Goal: Task Accomplishment & Management: Manage account settings

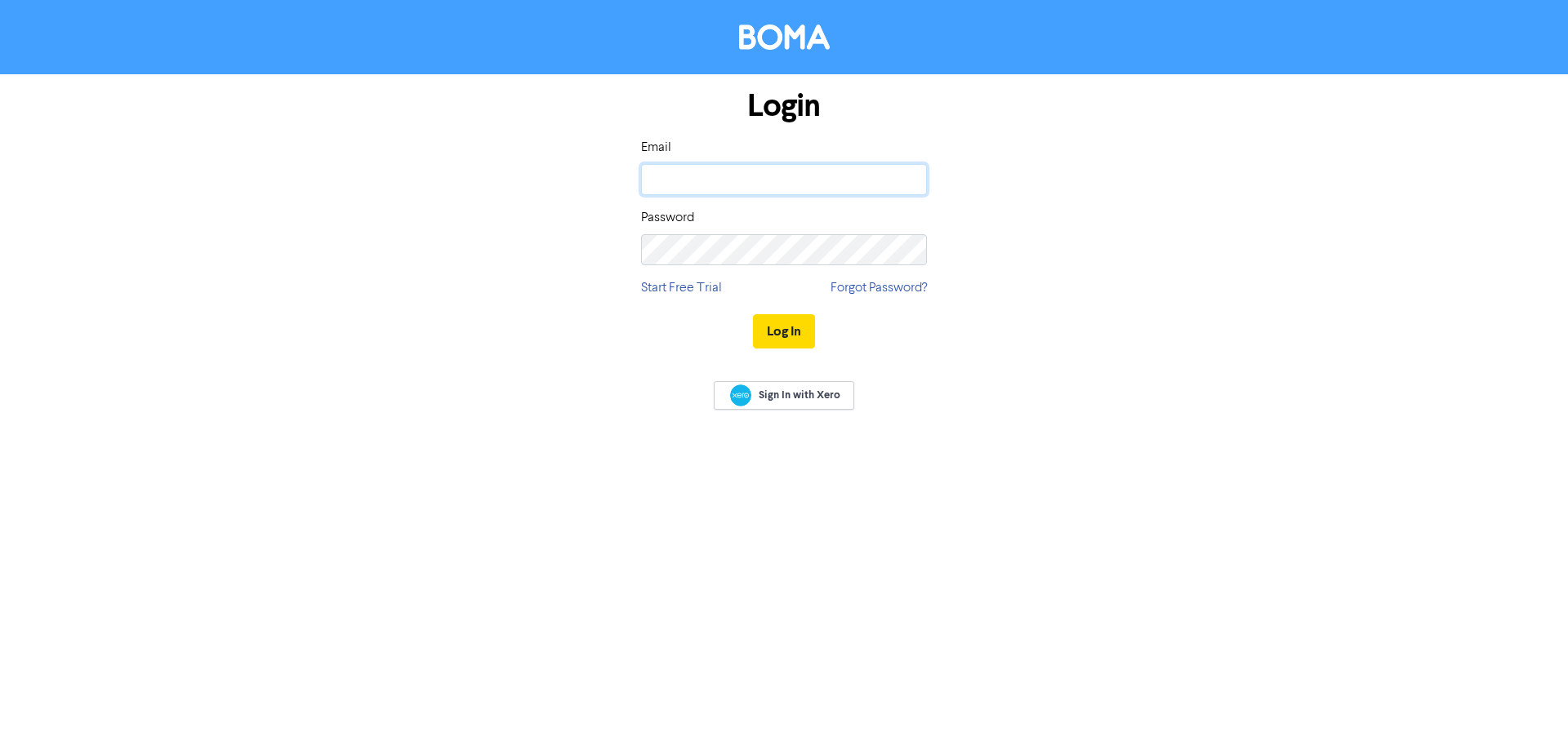
click at [697, 176] on input "email" at bounding box center [784, 180] width 286 height 31
type input "chad@aspireaagroup.com.au"
click at [753, 314] on button "Log In" at bounding box center [784, 331] width 62 height 34
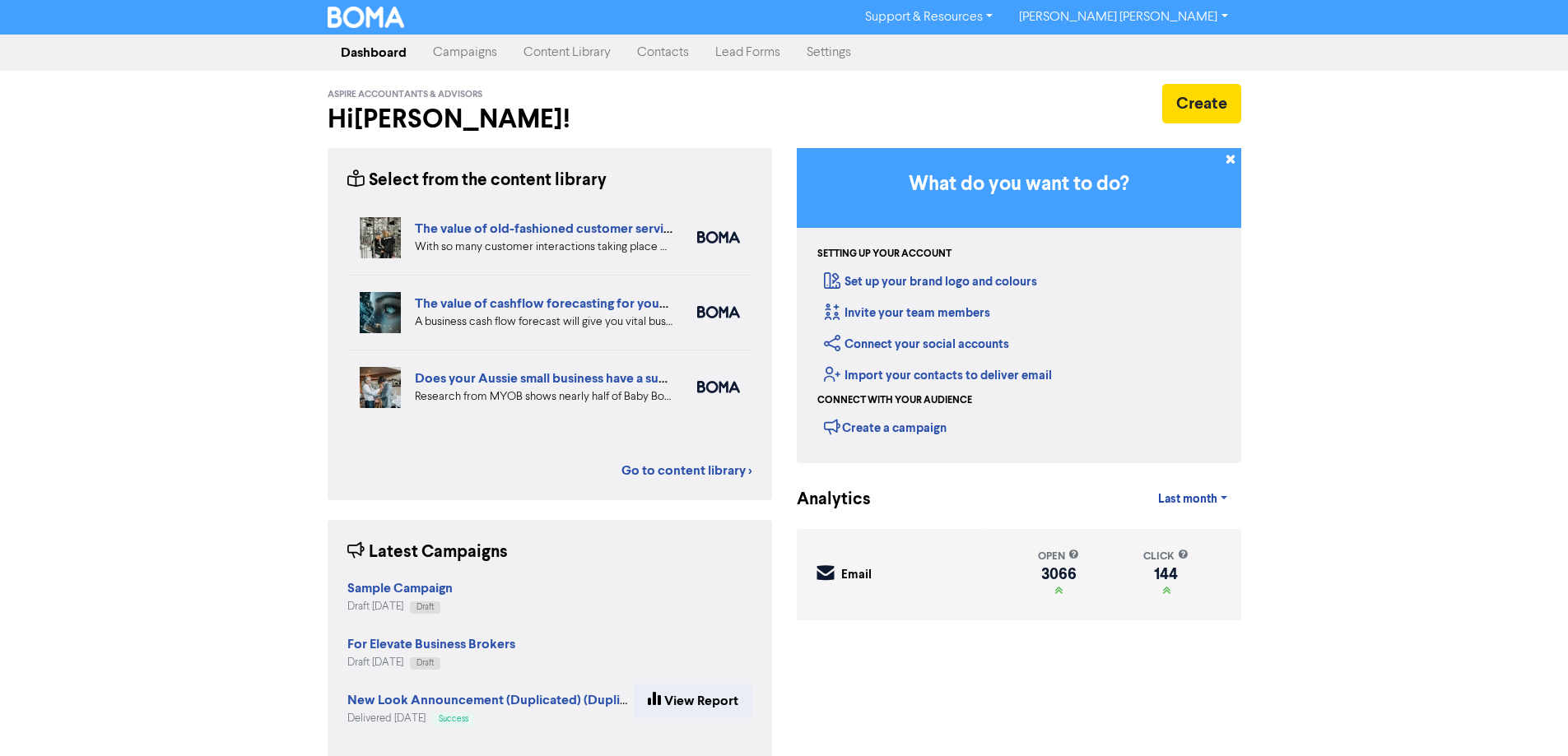
click at [467, 46] on link "Campaigns" at bounding box center [464, 53] width 90 height 33
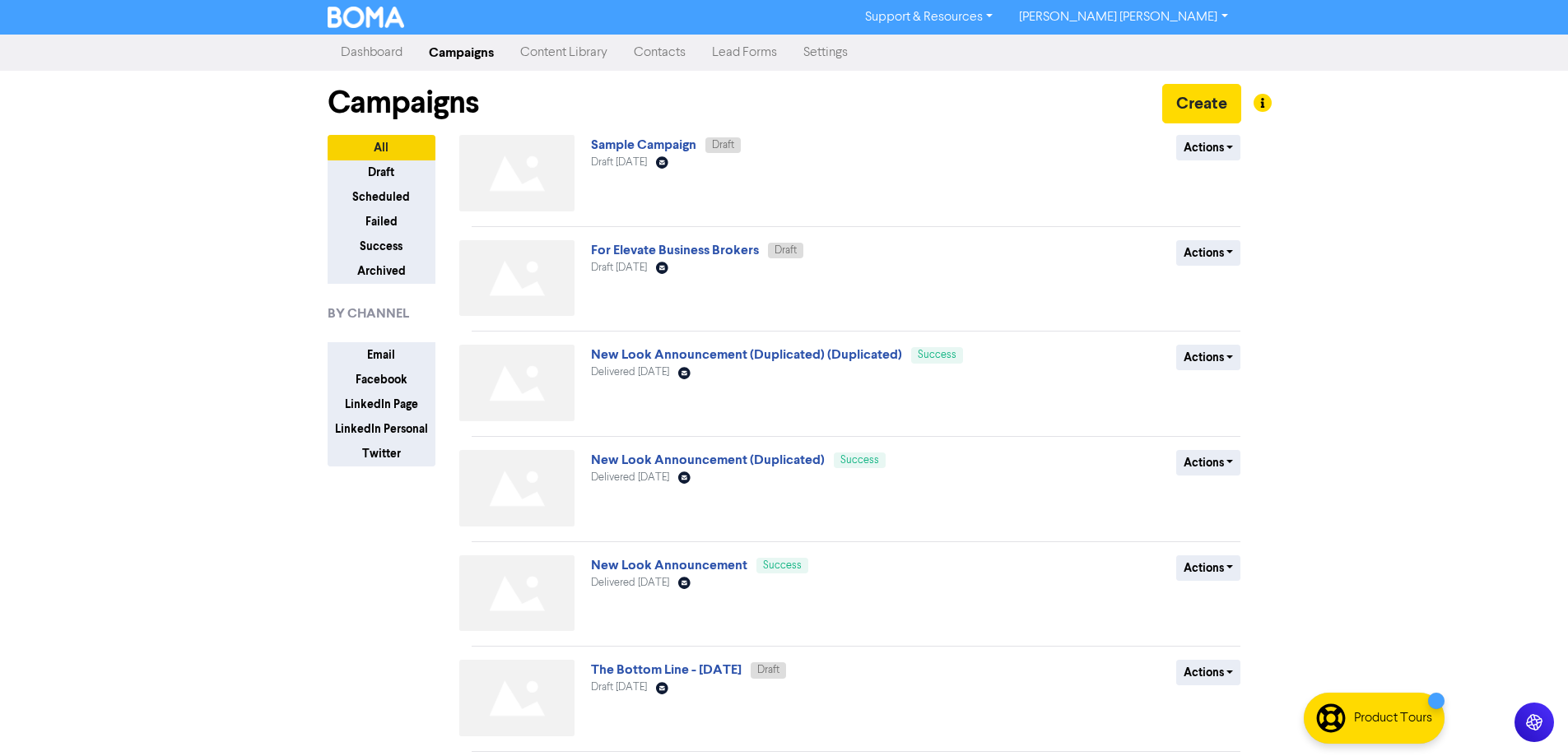
scroll to position [159, 0]
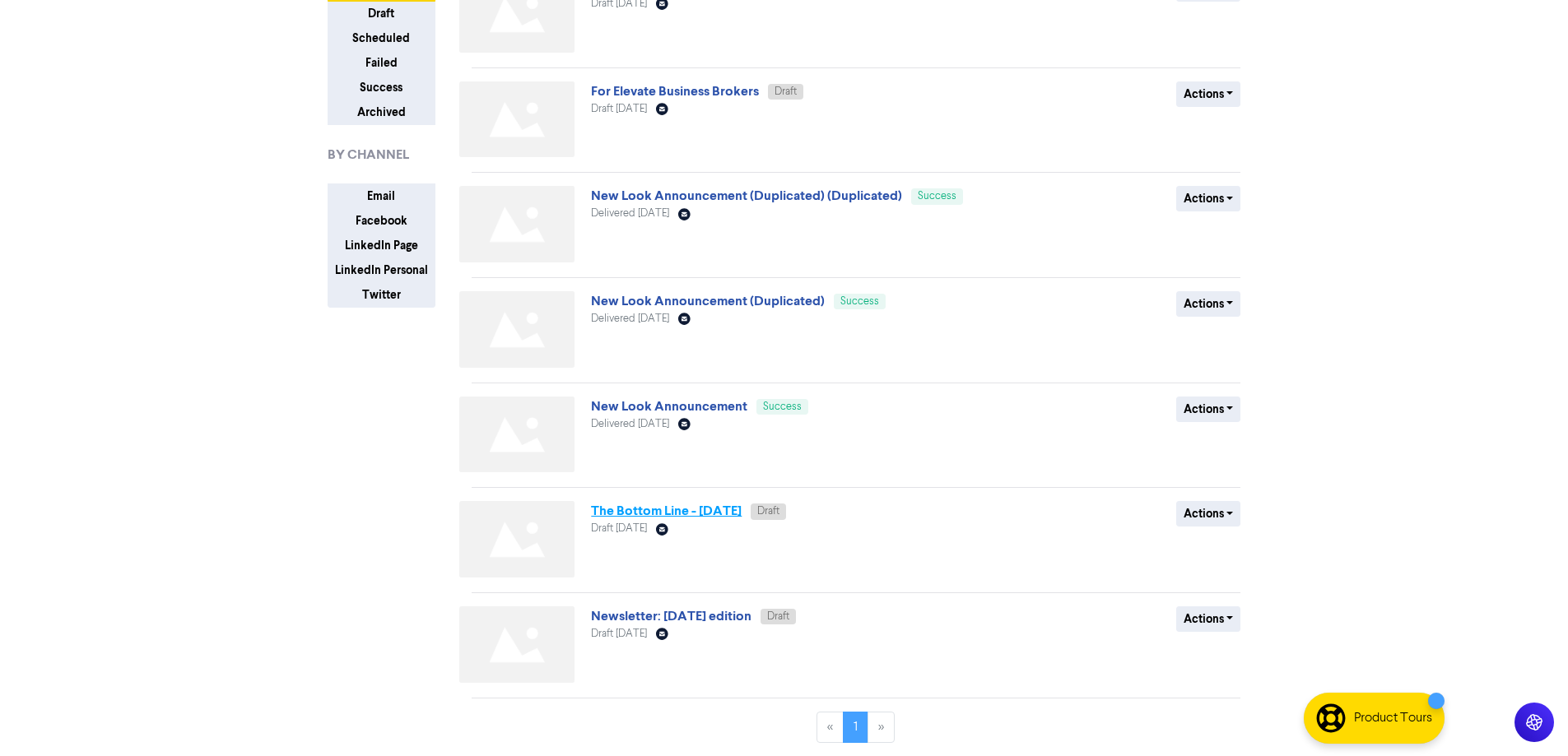
click at [650, 506] on link "The Bottom Line - [DATE]" at bounding box center [667, 510] width 151 height 17
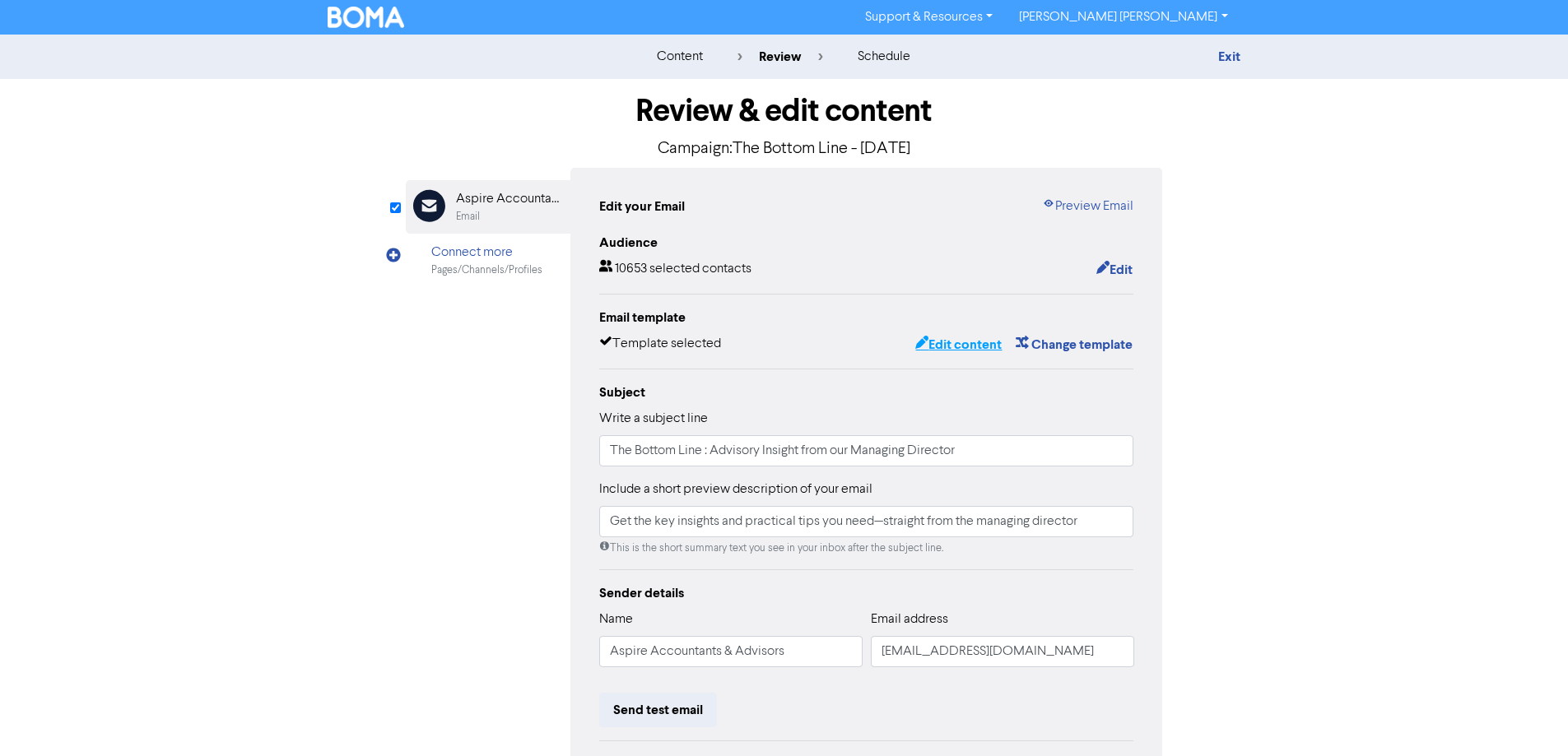
click at [966, 351] on button "Edit content" at bounding box center [958, 345] width 88 height 21
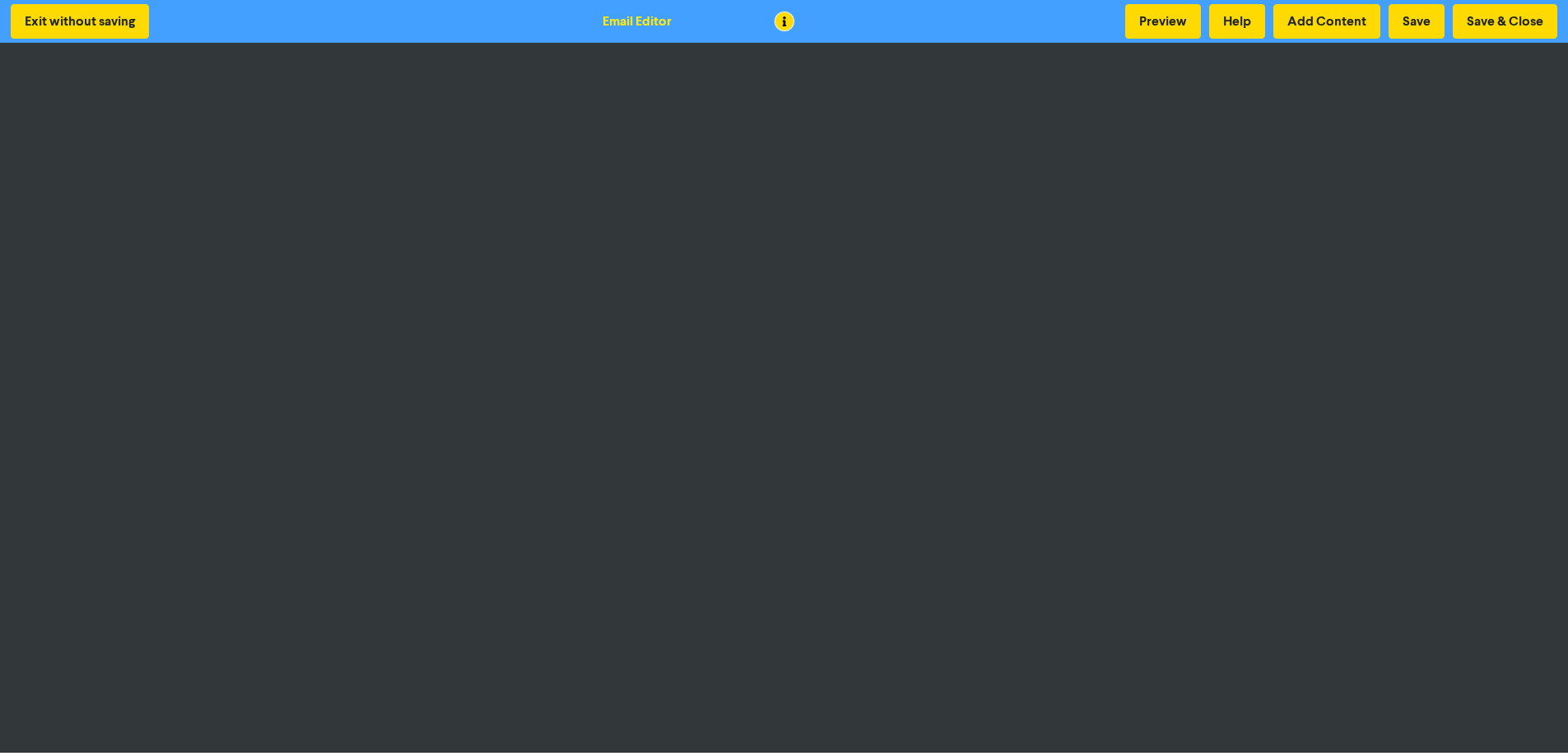
scroll to position [2, 0]
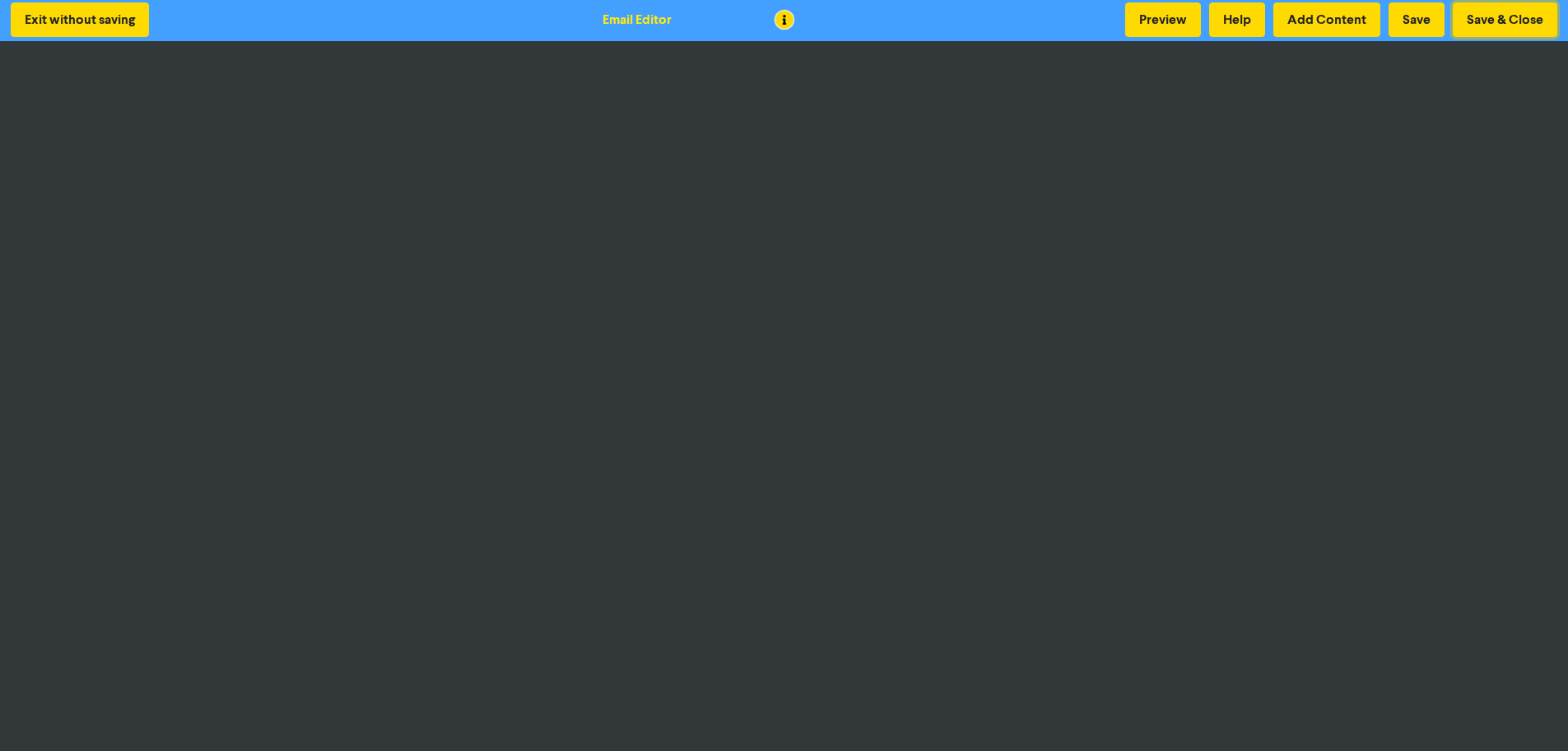
drag, startPoint x: 1495, startPoint y: 16, endPoint x: 1473, endPoint y: 55, distance: 44.8
click at [1495, 16] on button "Save & Close" at bounding box center [1505, 19] width 104 height 34
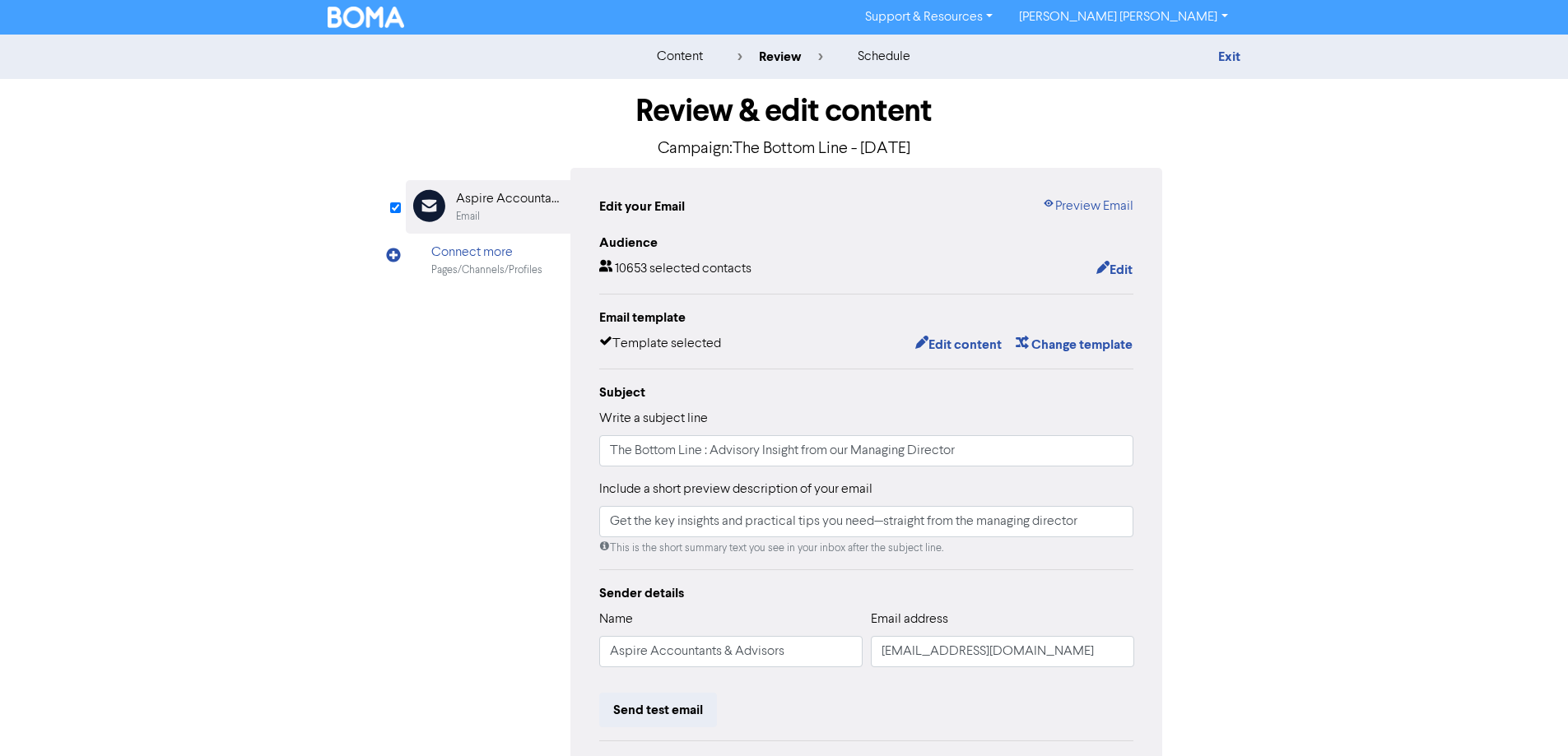
click at [680, 63] on div "content" at bounding box center [680, 56] width 47 height 20
click at [362, 11] on img at bounding box center [366, 18] width 77 height 21
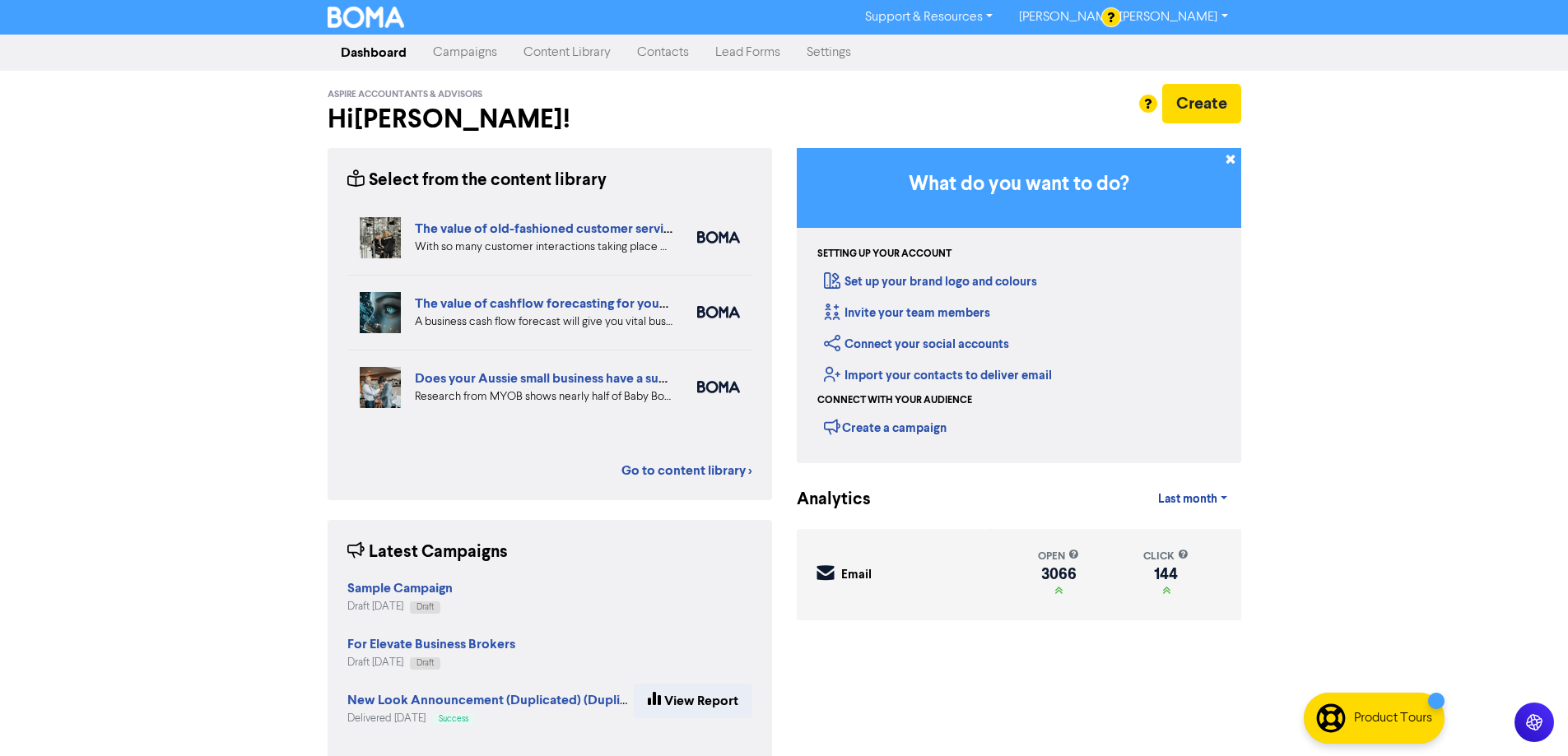
click at [468, 49] on link "Campaigns" at bounding box center [464, 53] width 90 height 33
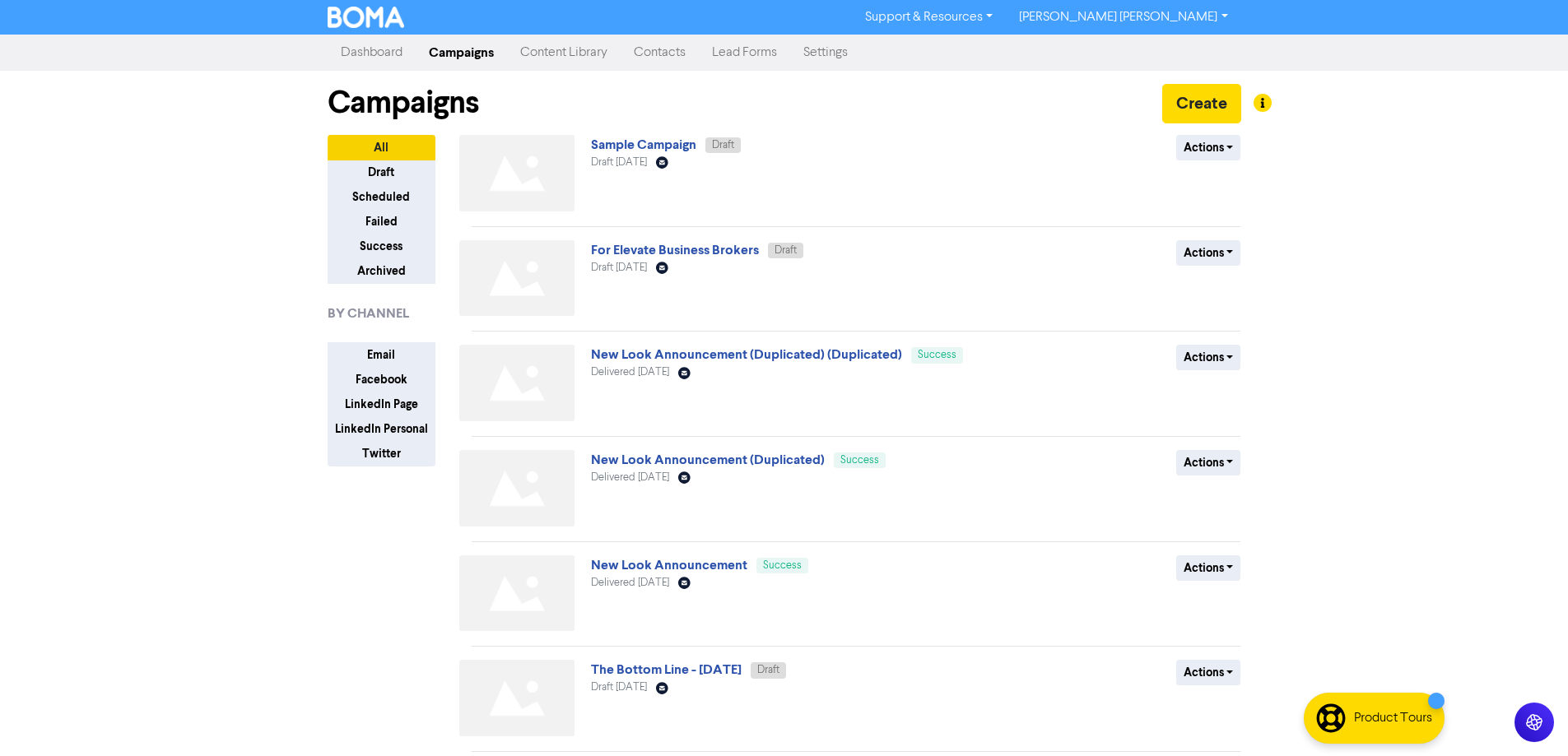
click at [369, 52] on link "Dashboard" at bounding box center [371, 53] width 88 height 33
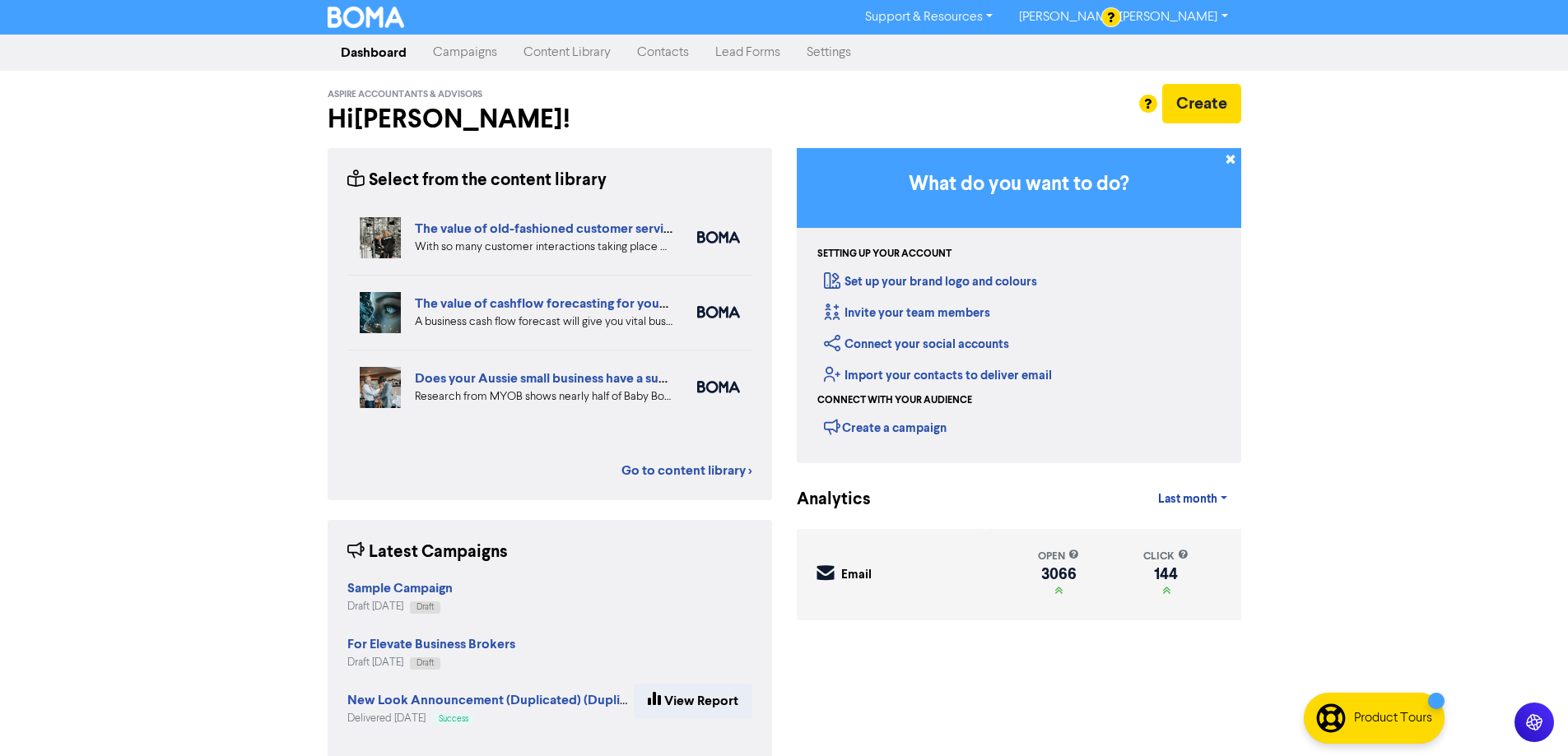
scroll to position [23, 0]
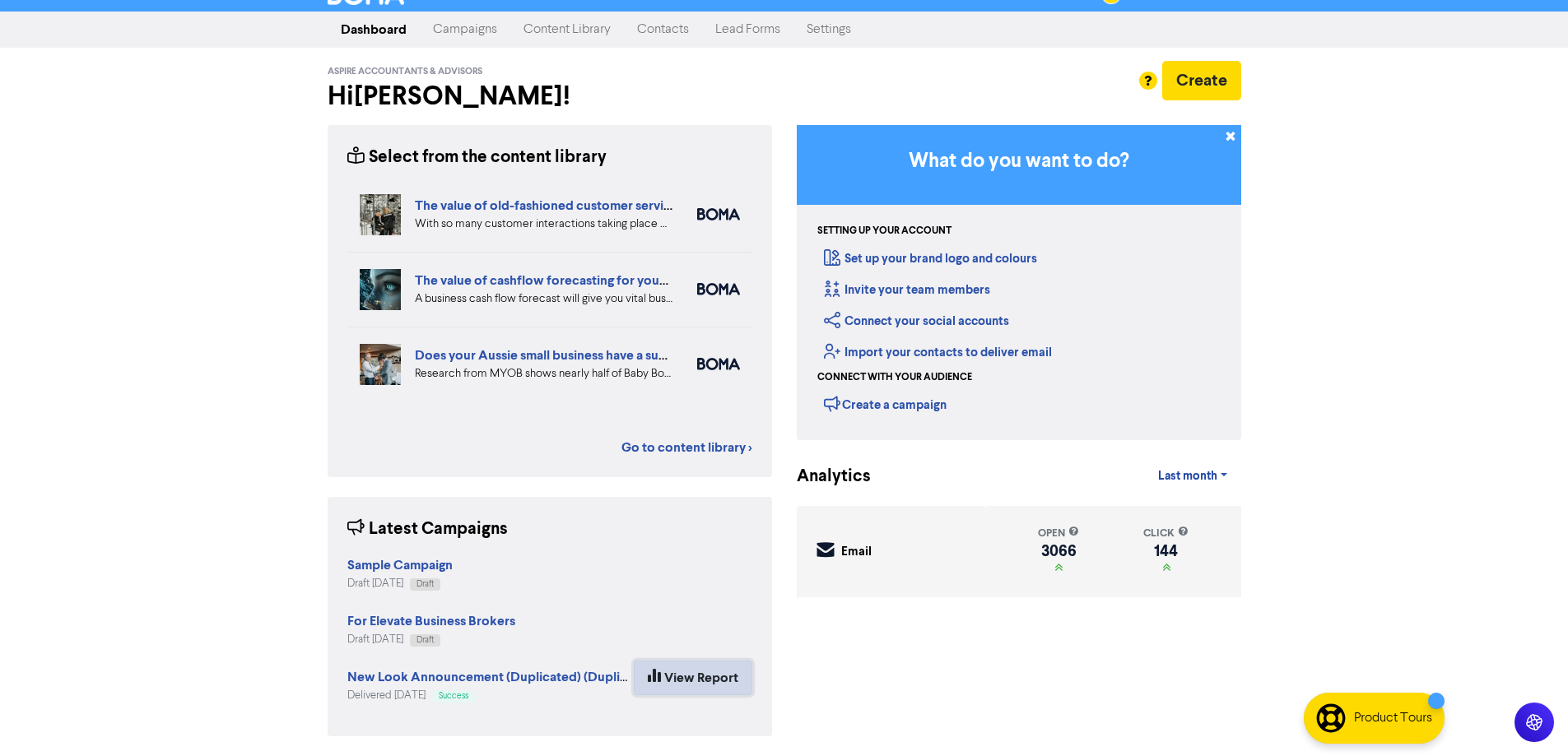
click at [710, 675] on link "View Report" at bounding box center [692, 677] width 118 height 34
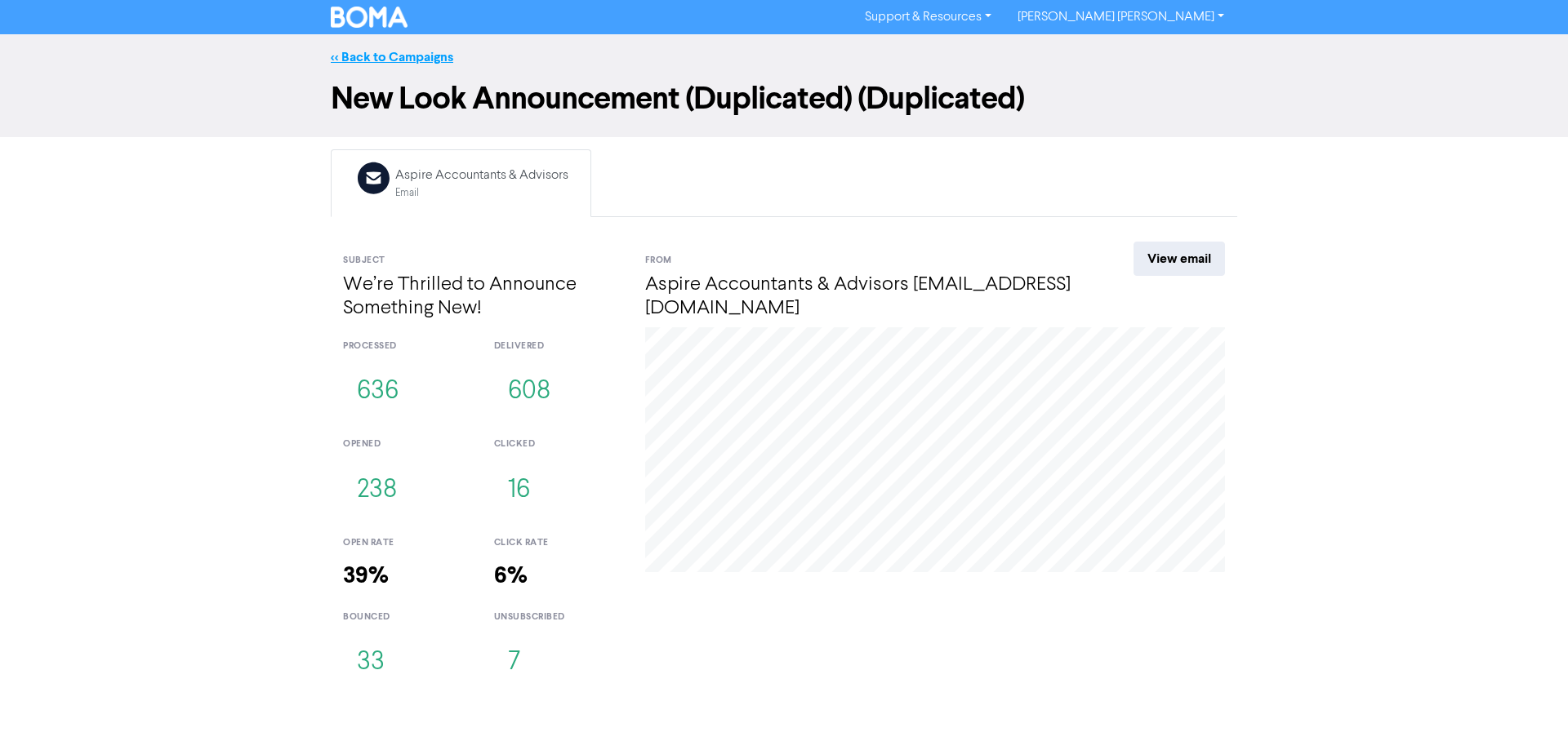
click at [338, 59] on link "<< Back to Campaigns" at bounding box center [392, 57] width 123 height 17
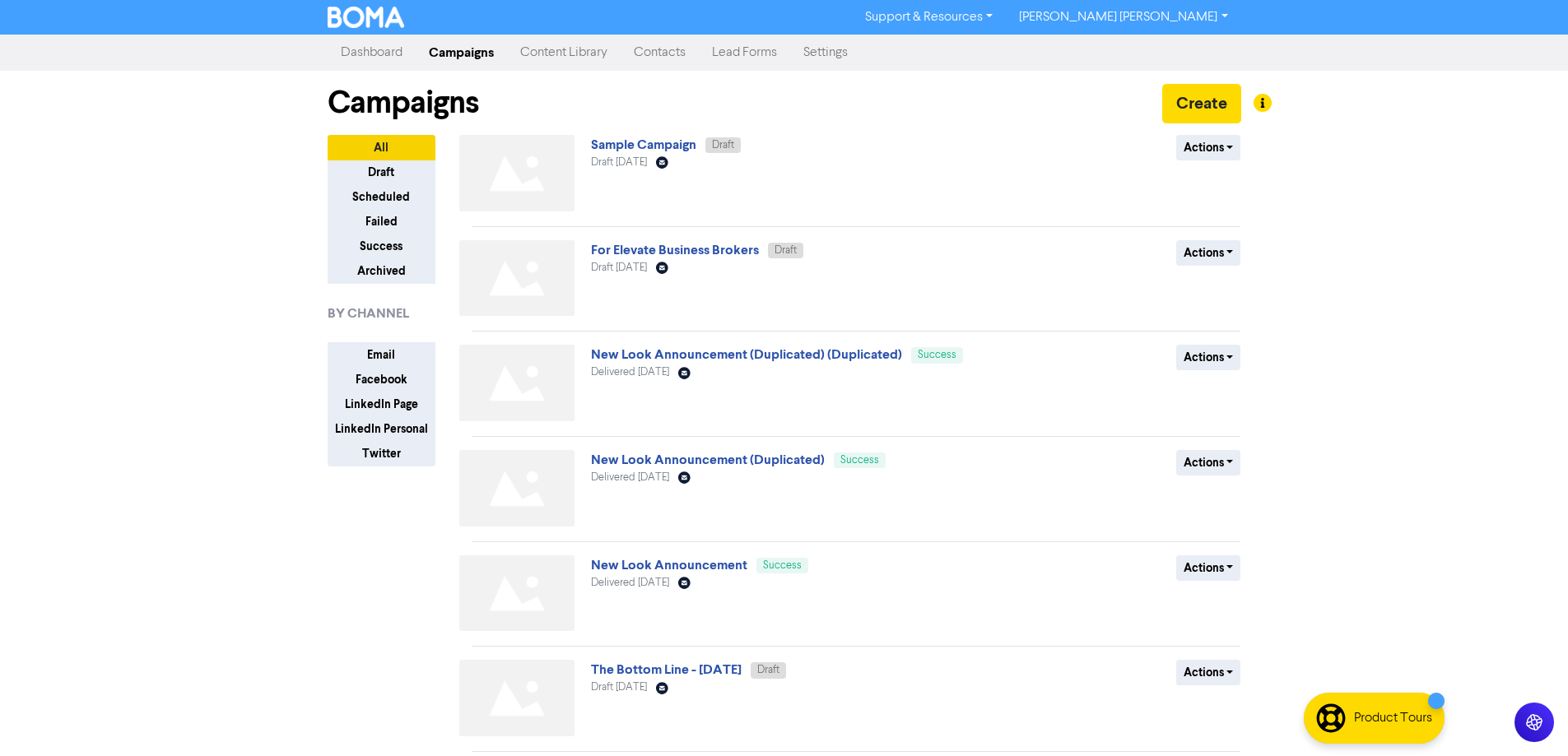
click at [354, 39] on link "Dashboard" at bounding box center [371, 53] width 88 height 33
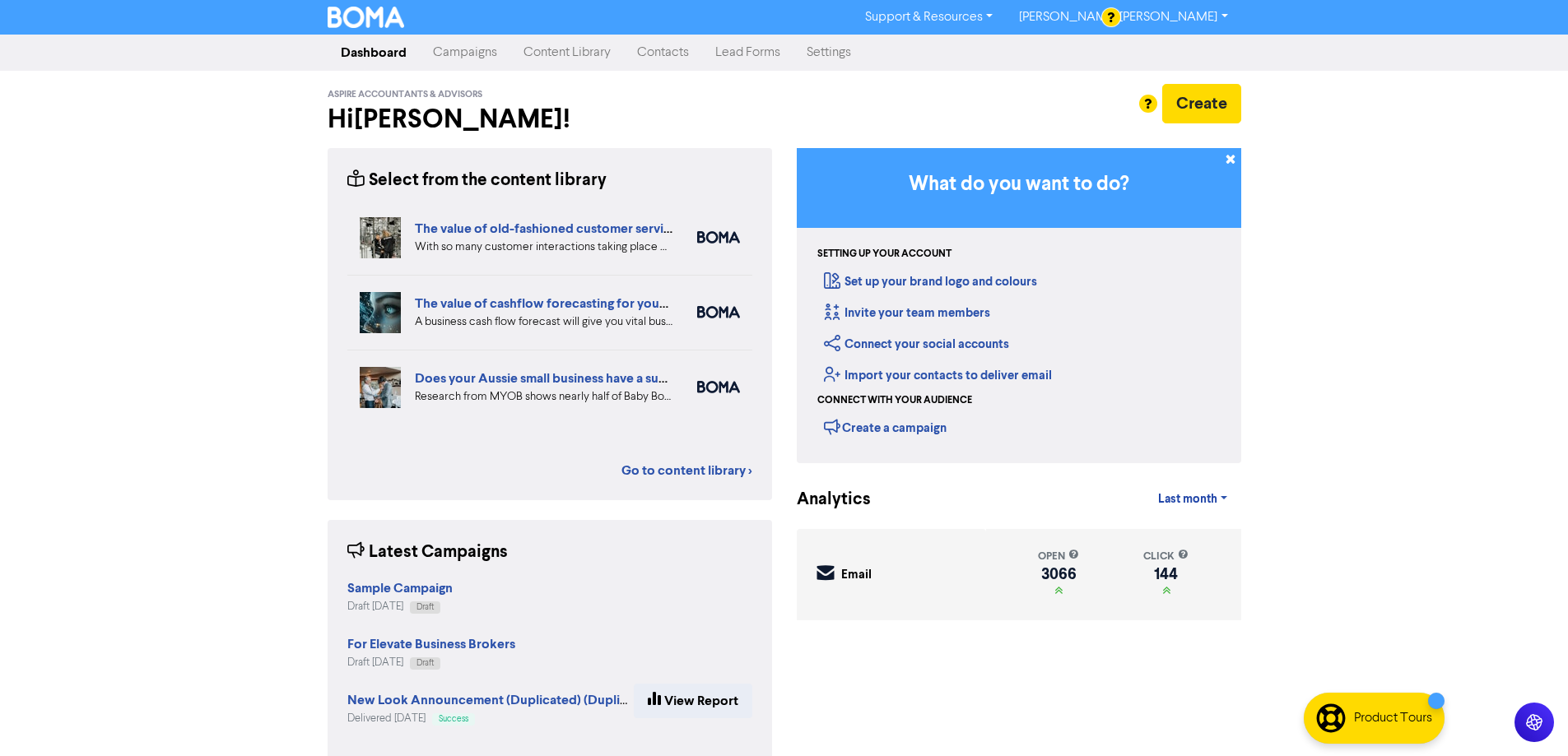
scroll to position [23, 0]
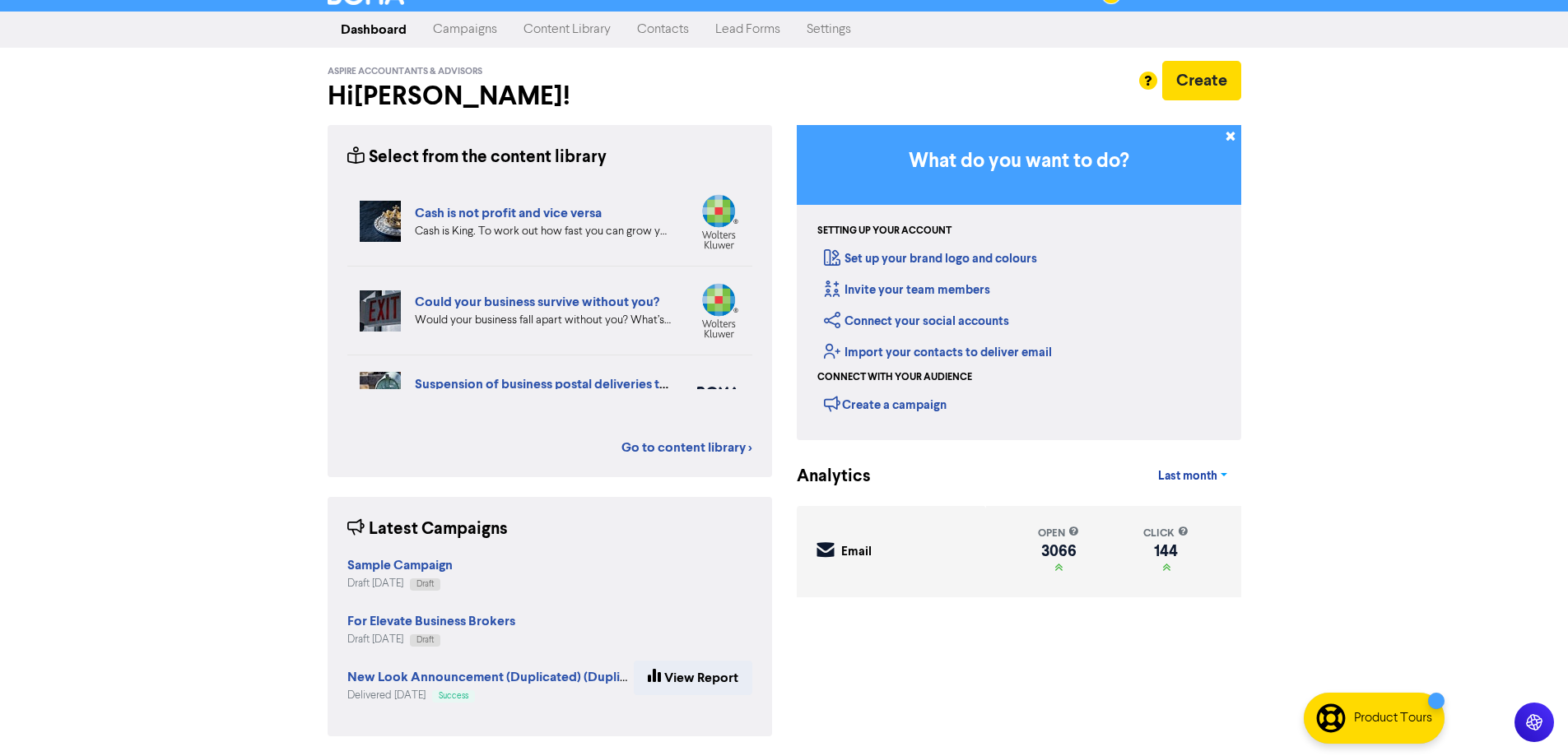
click at [1214, 474] on span "Last month" at bounding box center [1188, 476] width 60 height 15
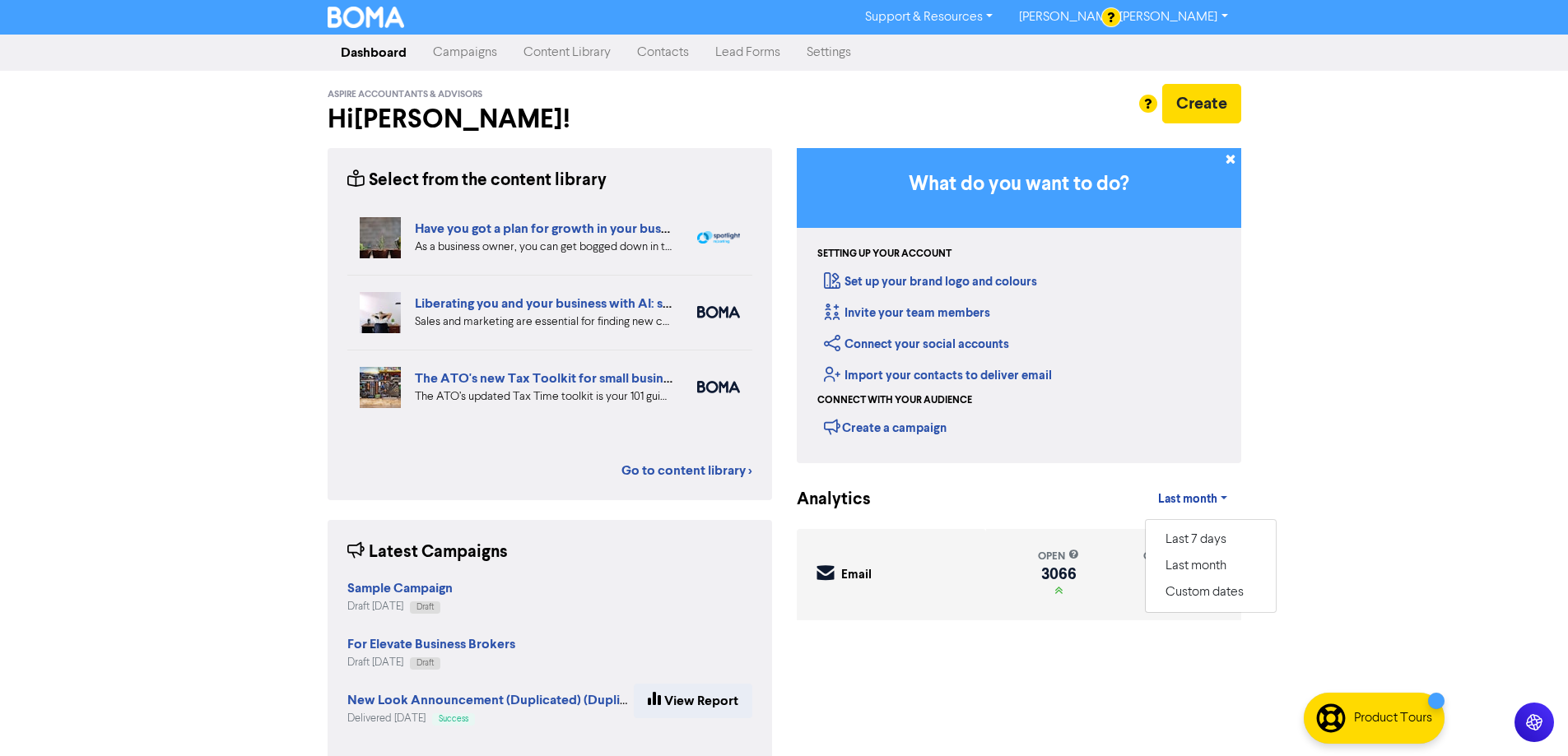
click at [456, 53] on link "Campaigns" at bounding box center [464, 53] width 90 height 33
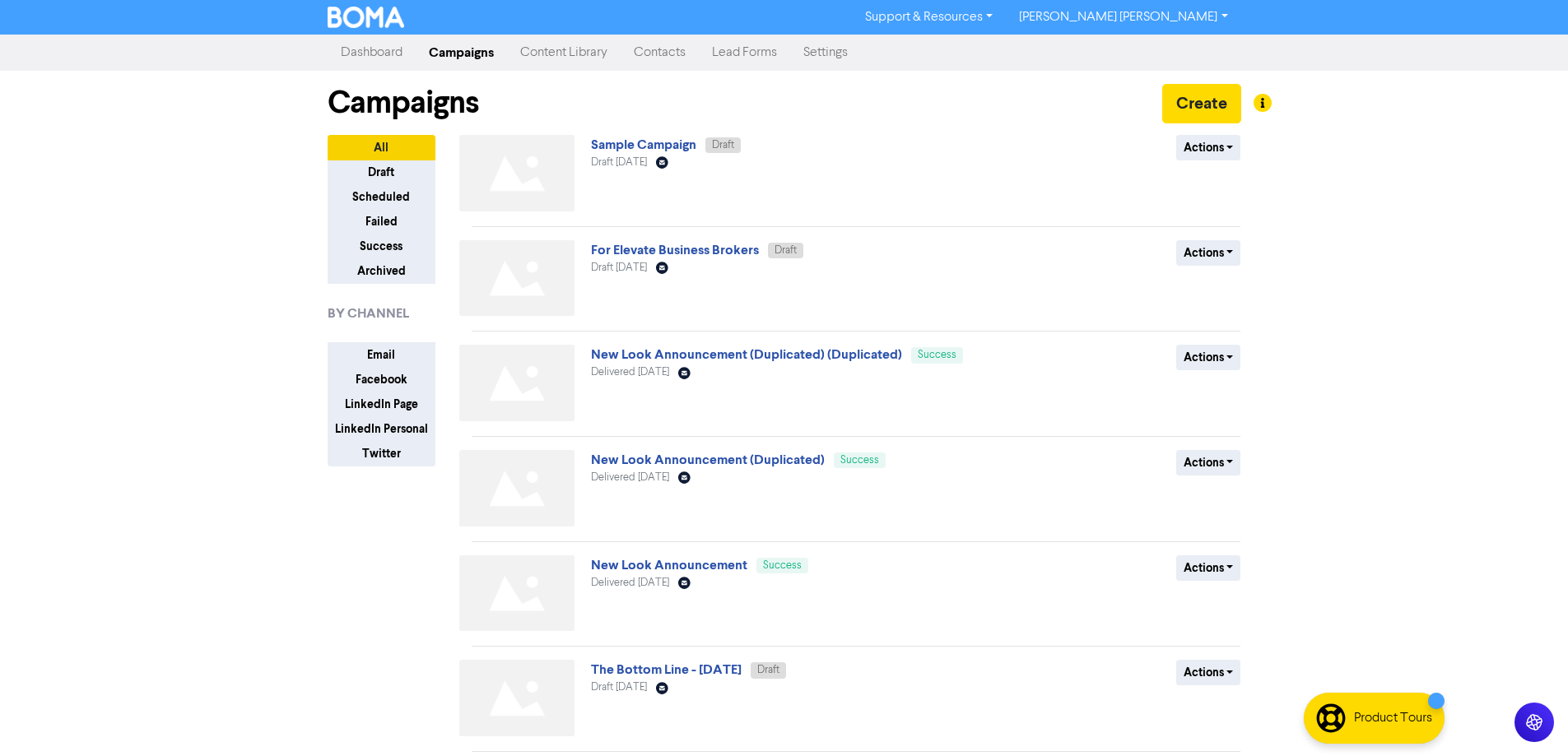
scroll to position [159, 0]
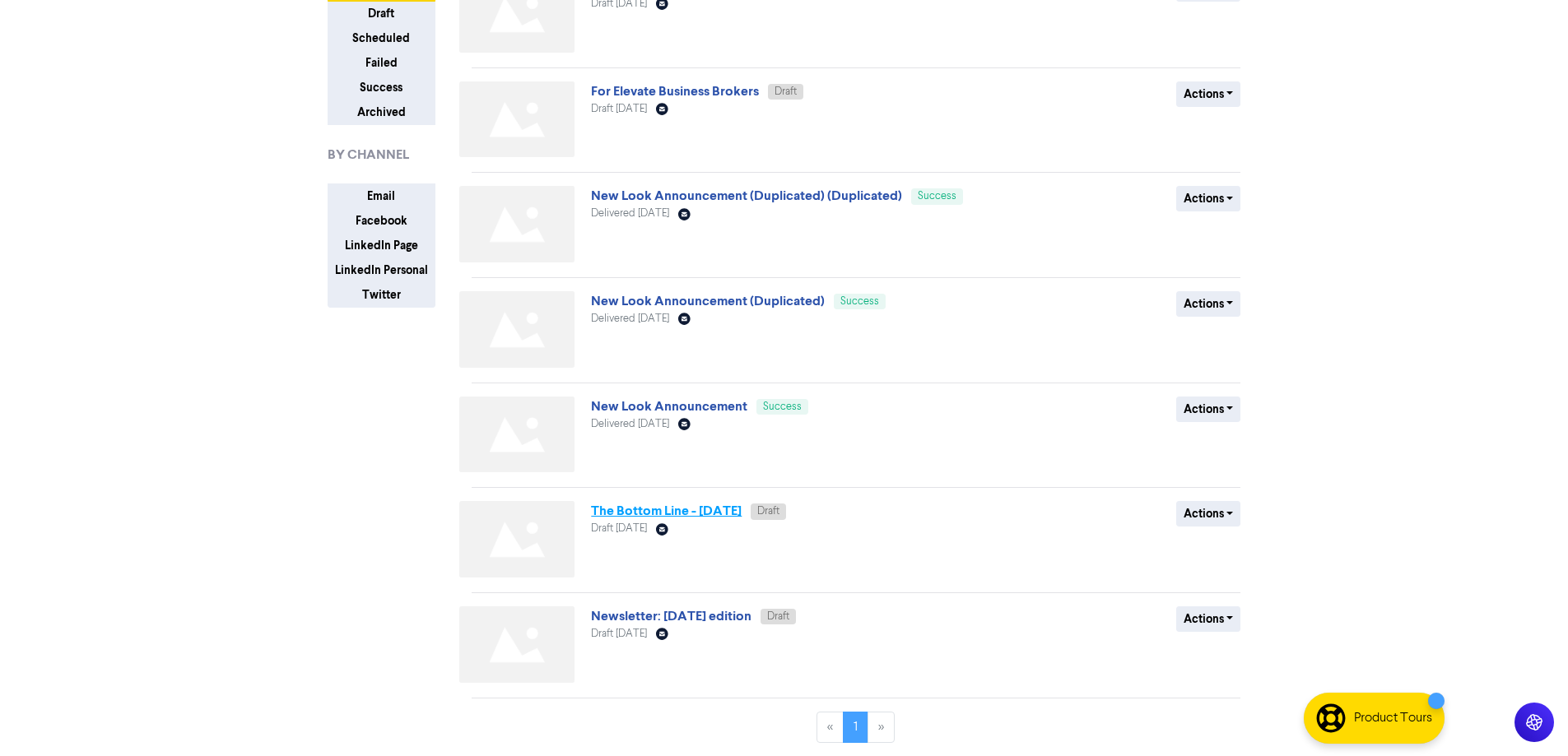
click at [657, 511] on link "The Bottom Line - [DATE]" at bounding box center [667, 510] width 151 height 17
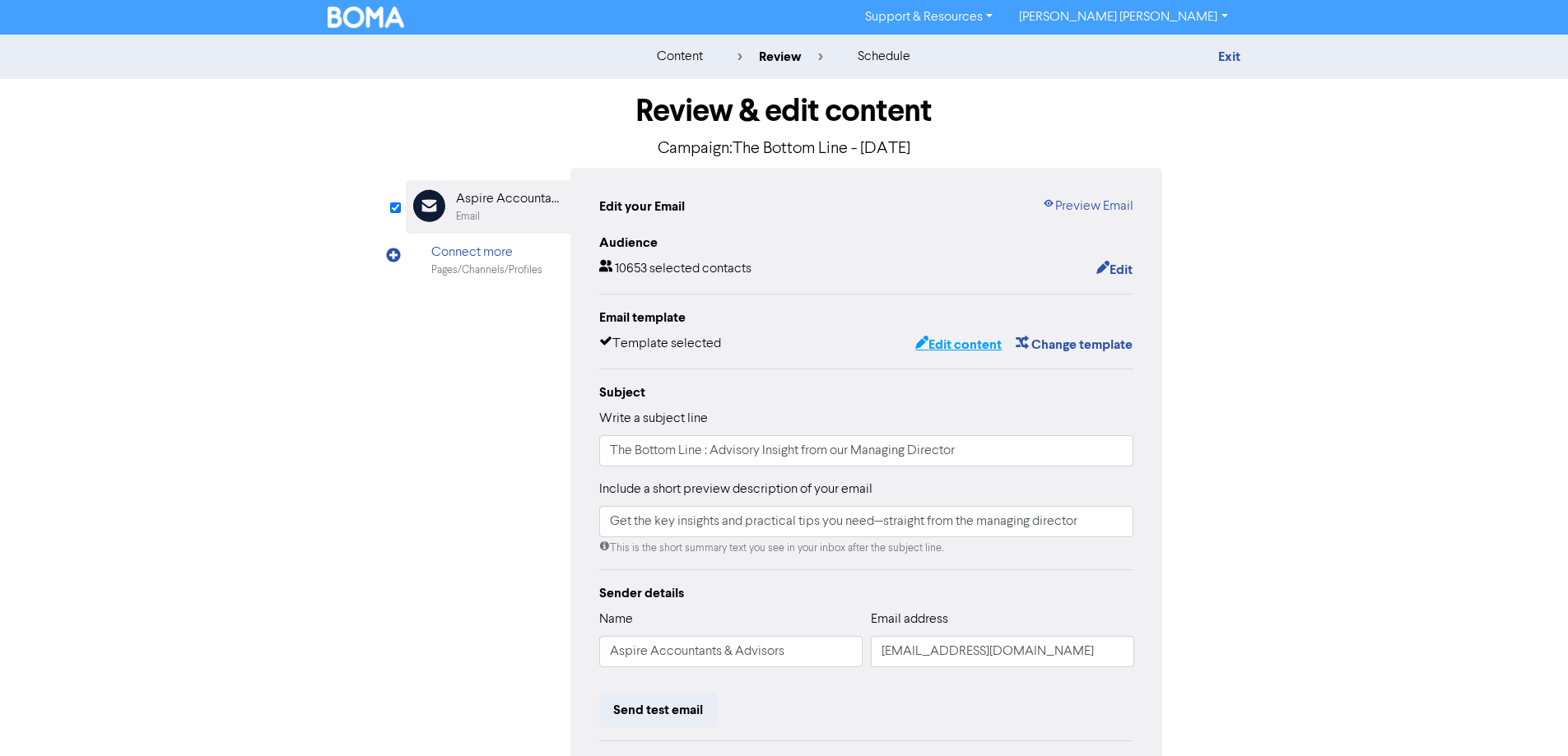
click at [956, 351] on button "Edit content" at bounding box center [958, 345] width 88 height 21
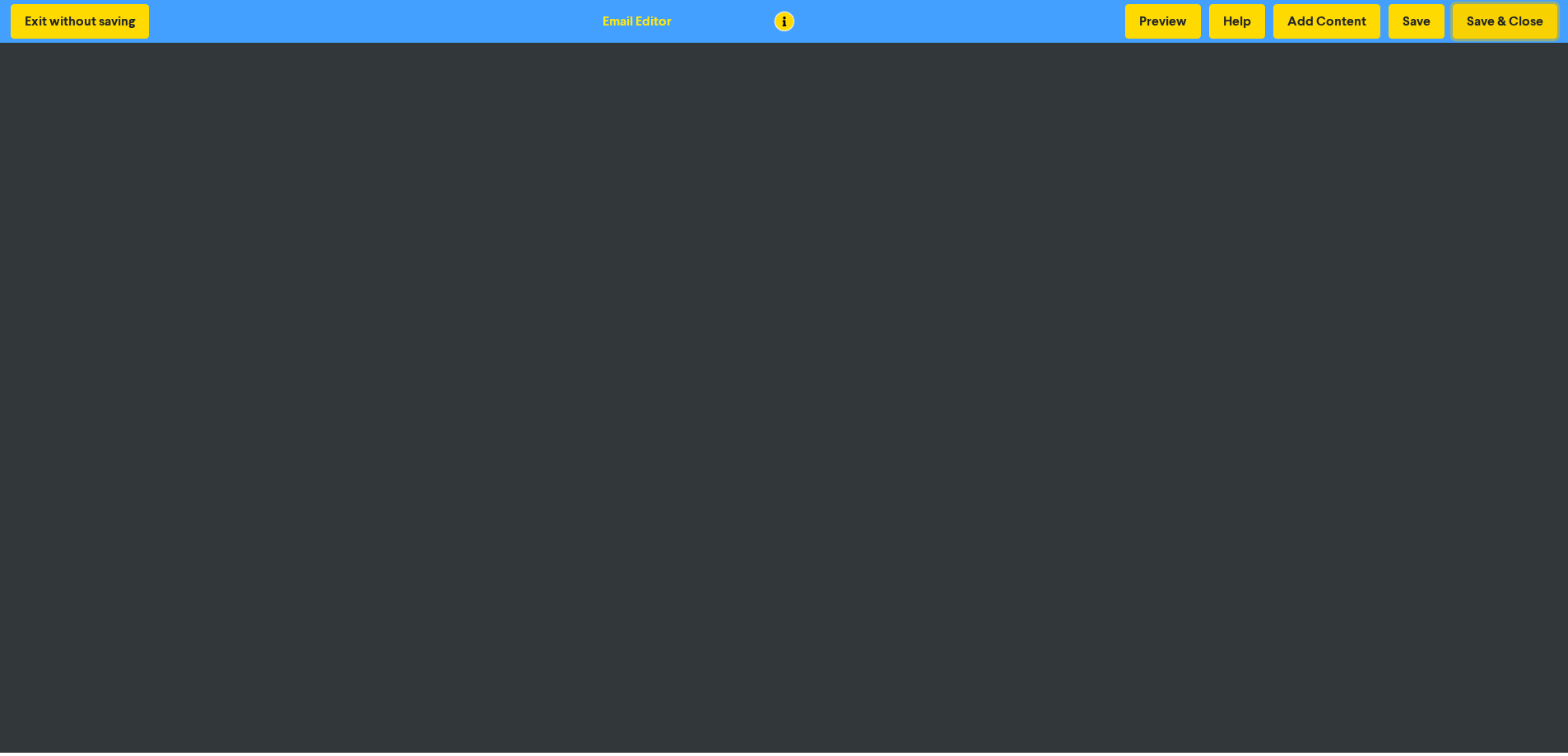
click at [1474, 24] on button "Save & Close" at bounding box center [1505, 21] width 104 height 34
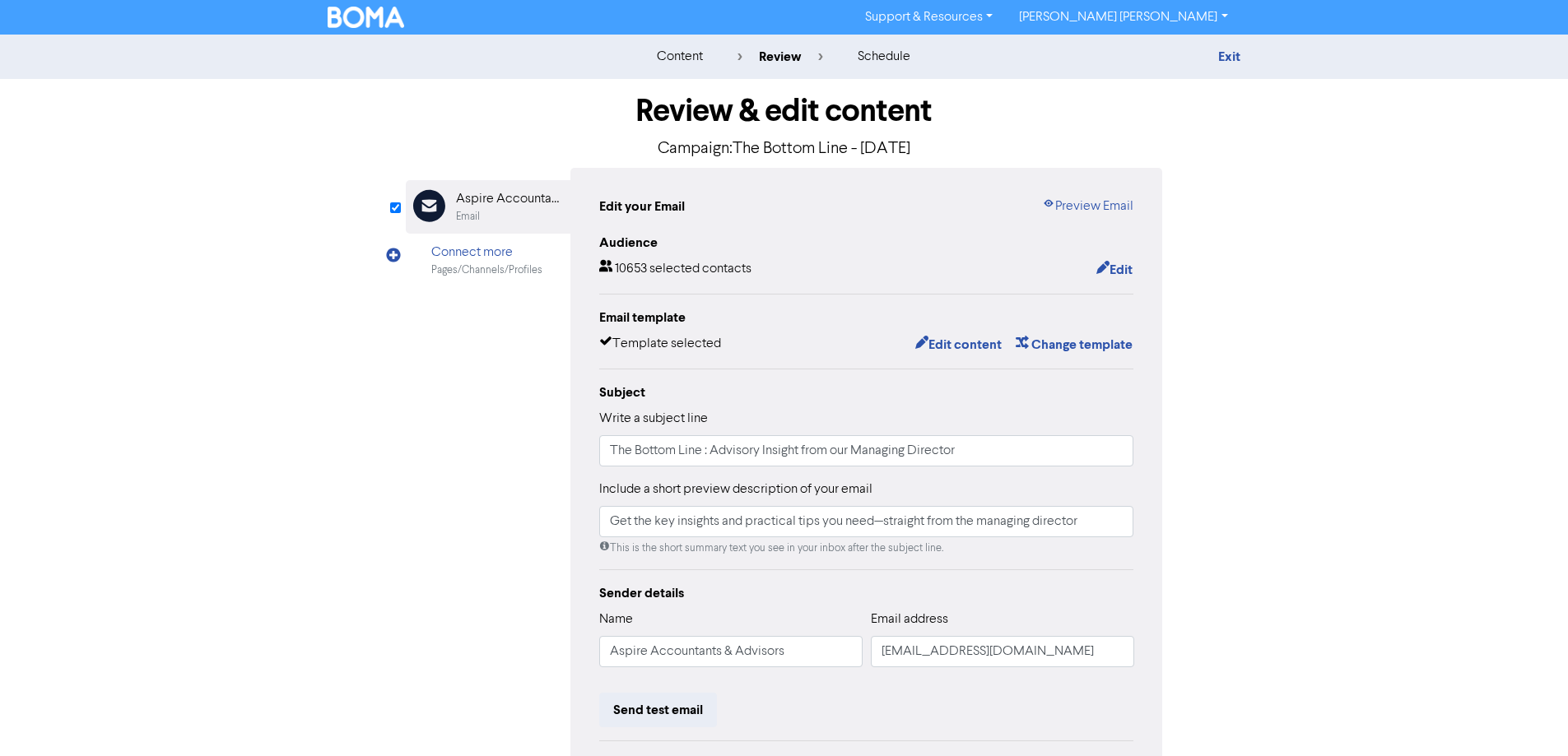
click at [359, 13] on img at bounding box center [366, 18] width 77 height 21
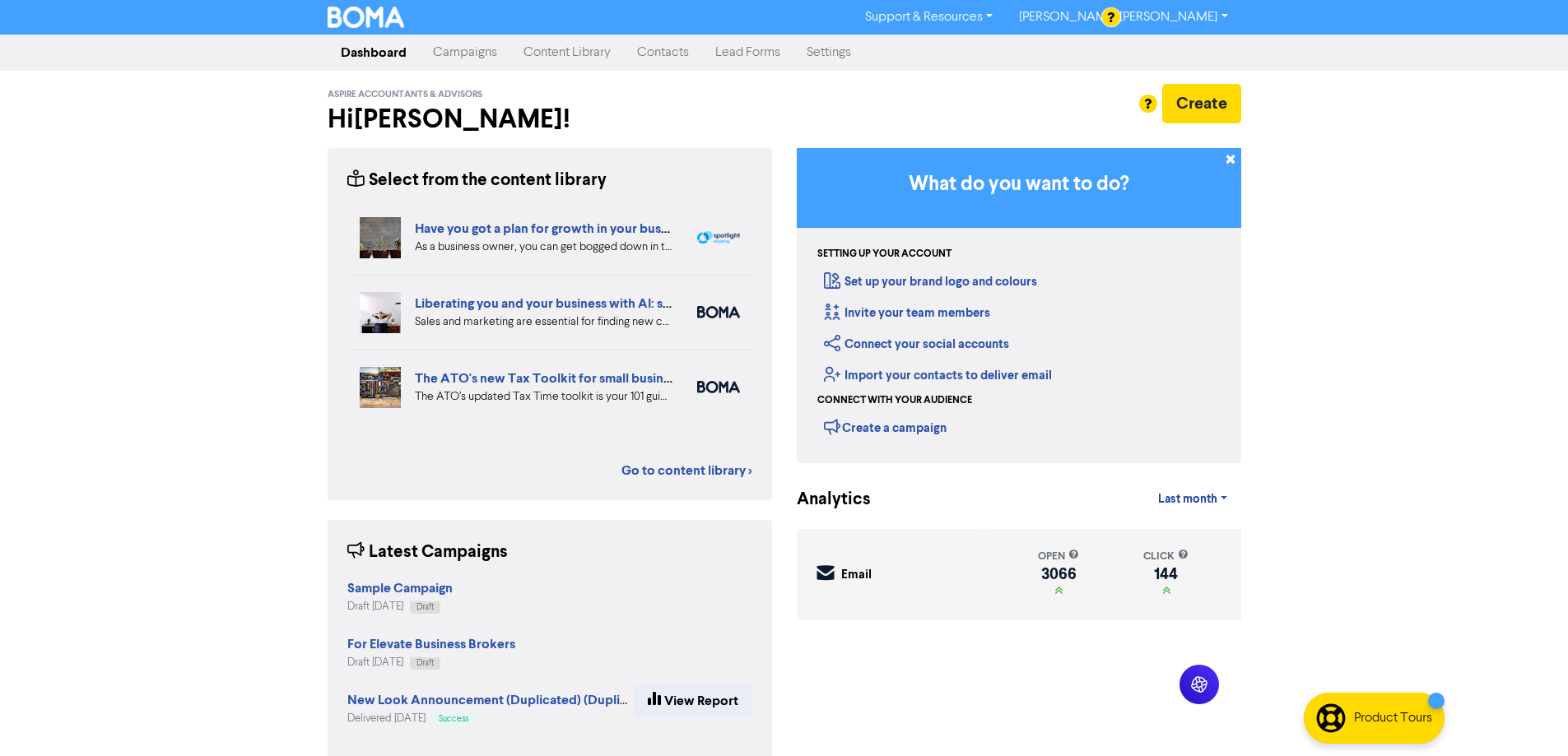
click at [467, 52] on link "Campaigns" at bounding box center [464, 53] width 90 height 33
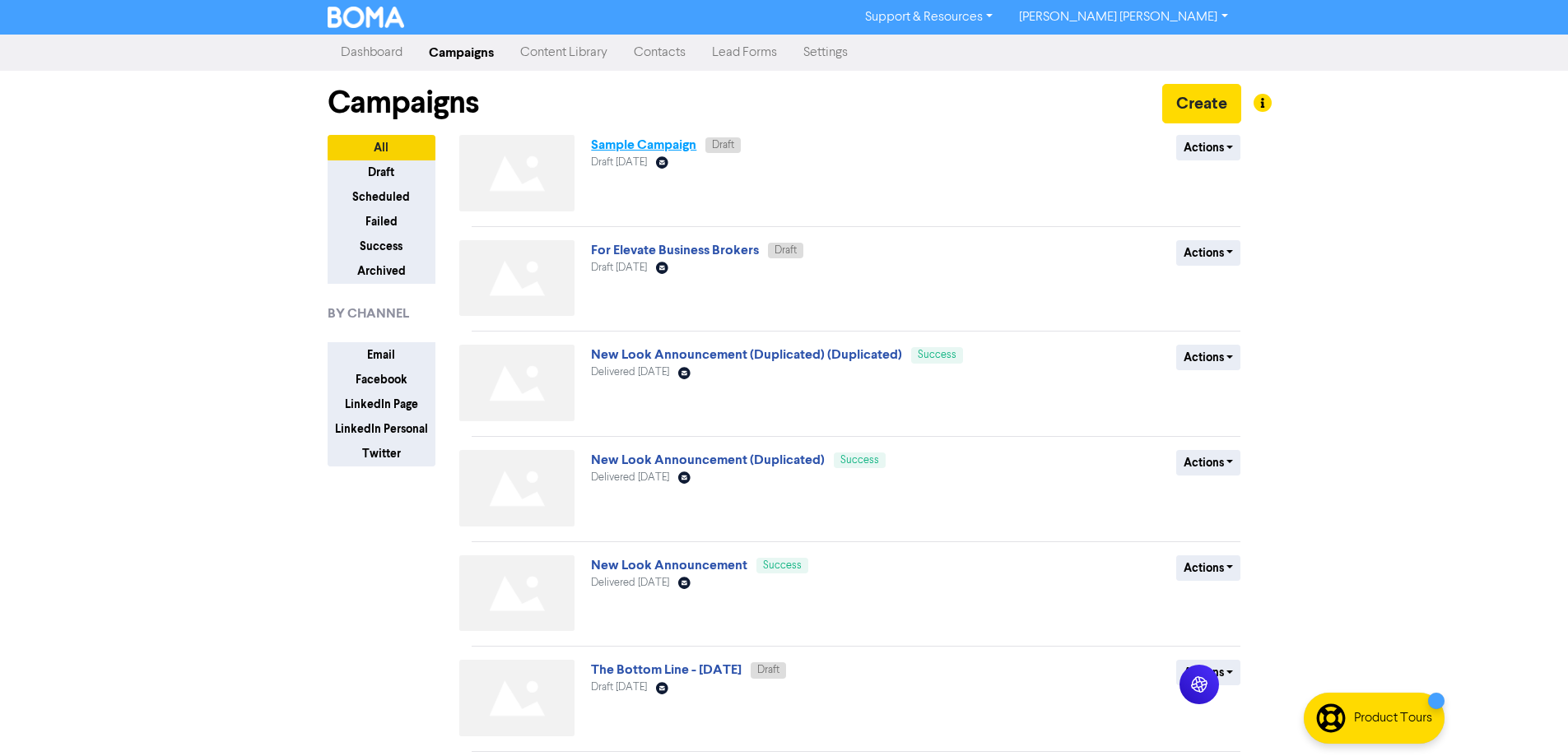
click at [652, 140] on link "Sample Campaign" at bounding box center [644, 145] width 105 height 17
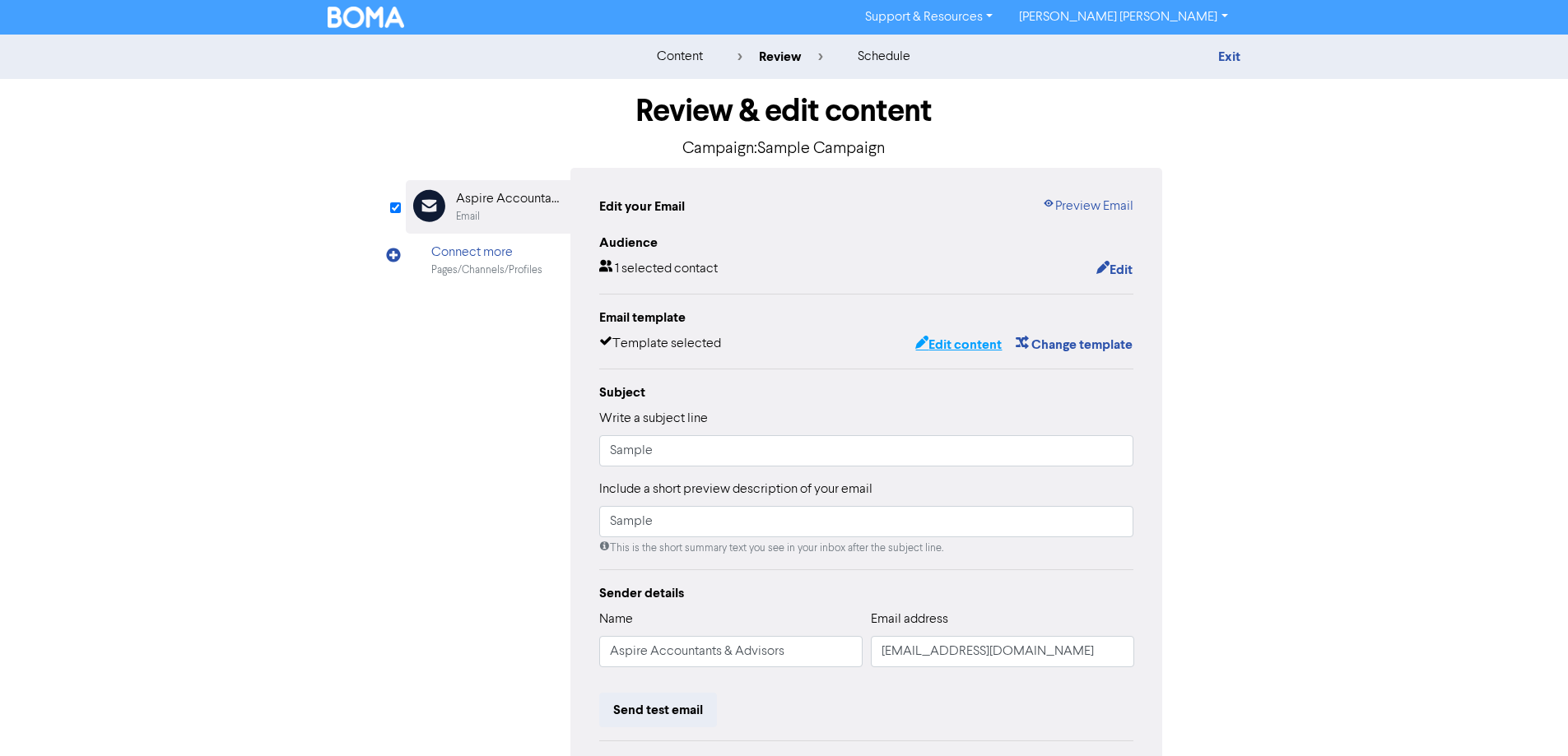
click at [956, 347] on button "Edit content" at bounding box center [958, 345] width 88 height 21
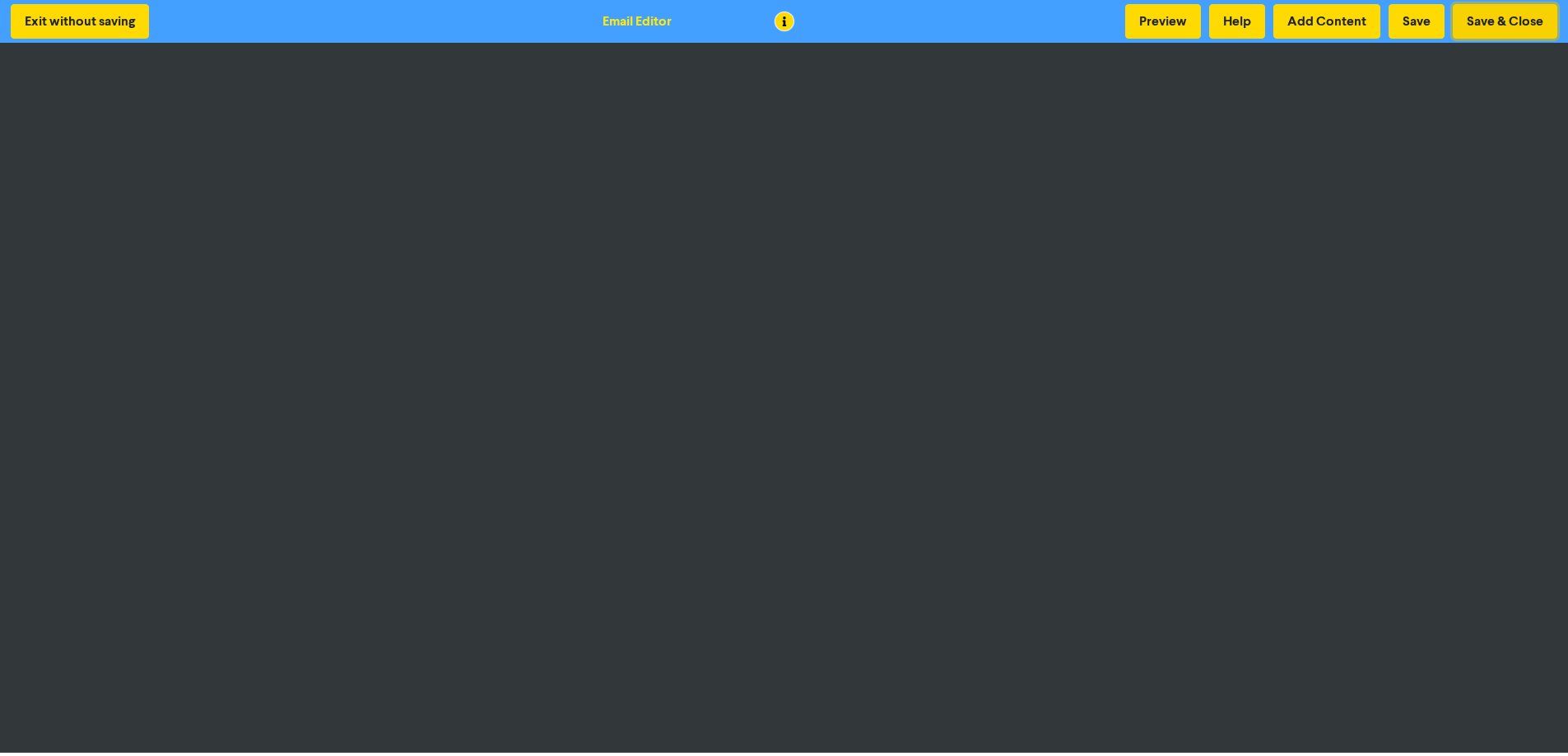
drag, startPoint x: 1501, startPoint y: 21, endPoint x: 1499, endPoint y: 33, distance: 12.2
click at [1501, 21] on button "Save & Close" at bounding box center [1505, 21] width 104 height 34
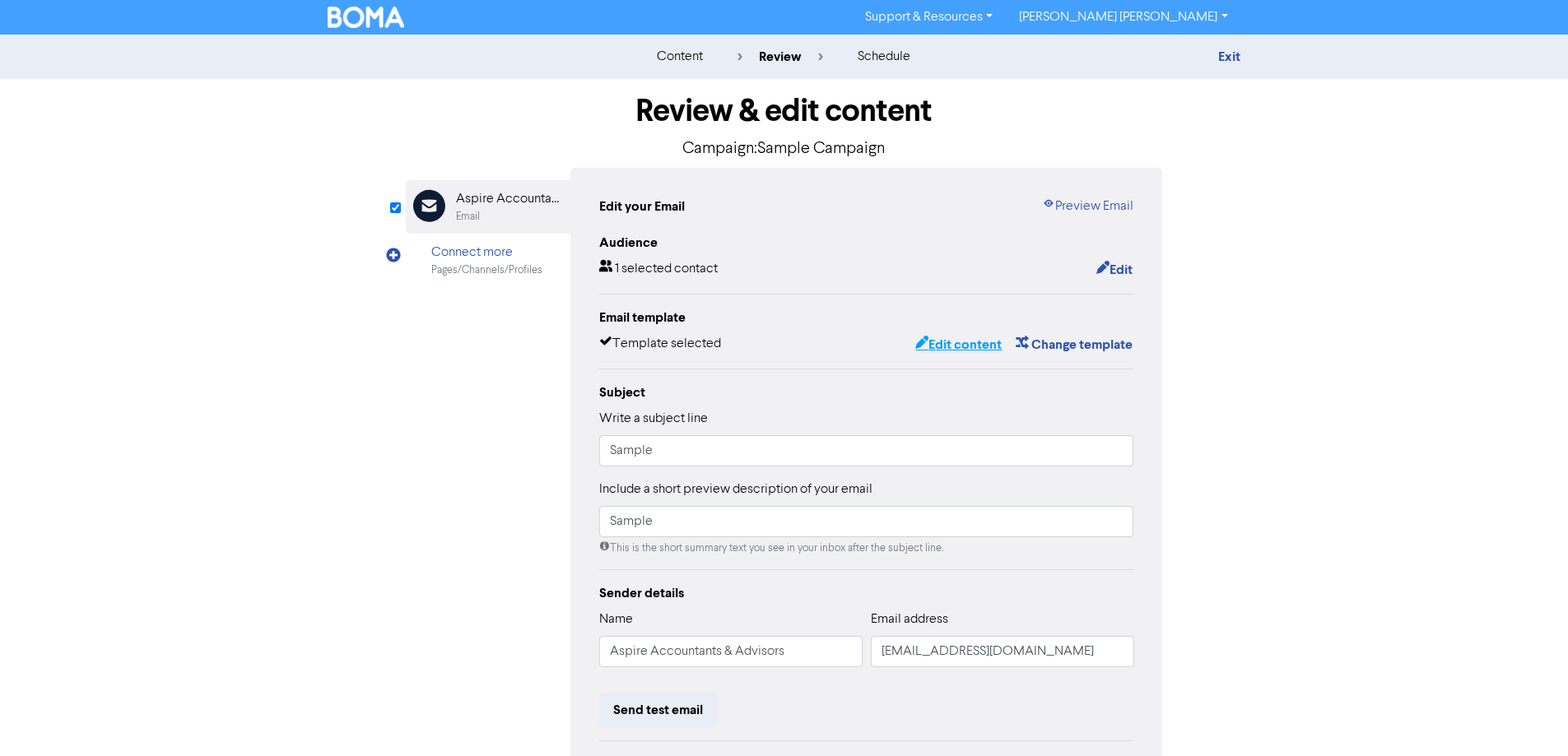
click at [957, 342] on button "Edit content" at bounding box center [958, 345] width 88 height 21
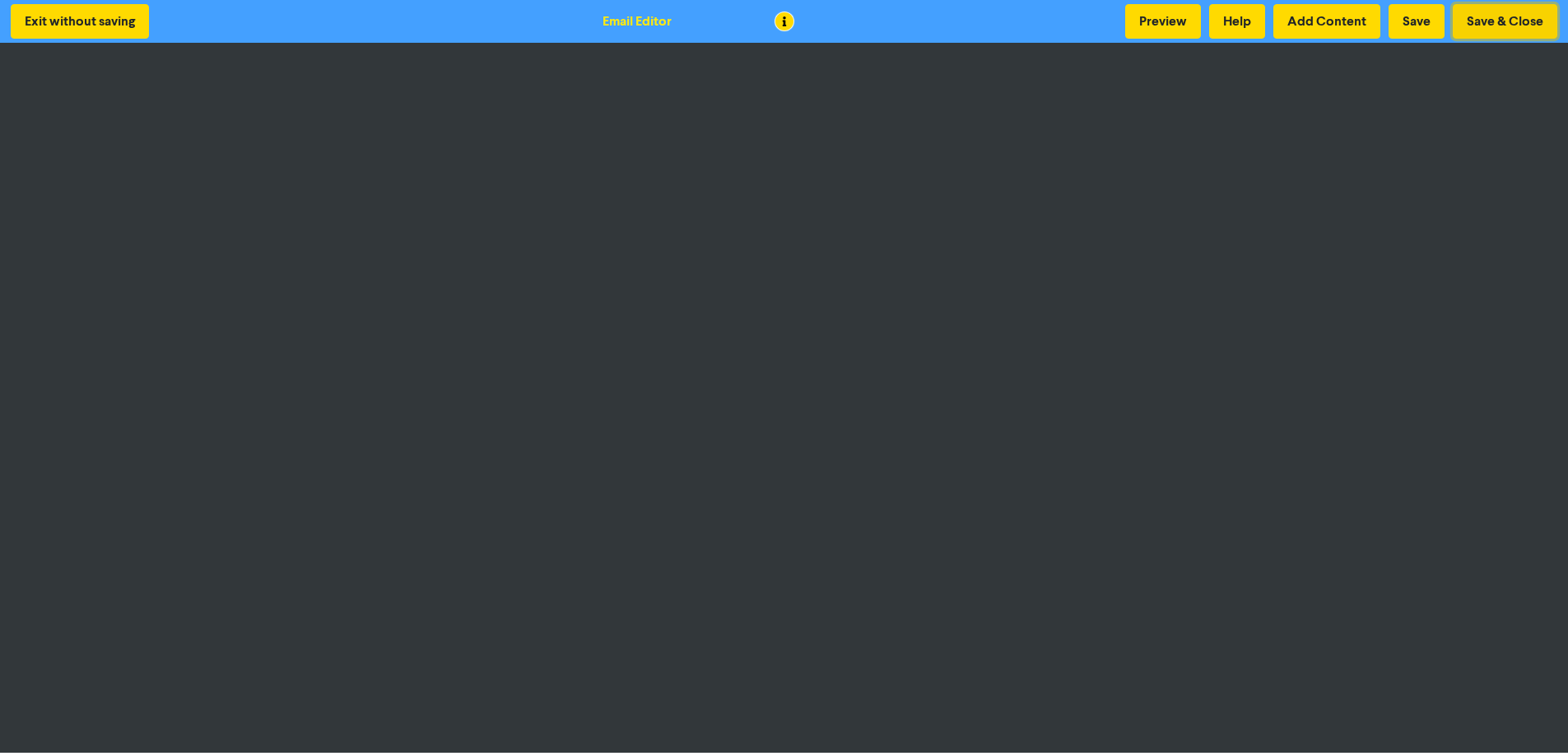
click at [1501, 19] on button "Save & Close" at bounding box center [1505, 21] width 104 height 34
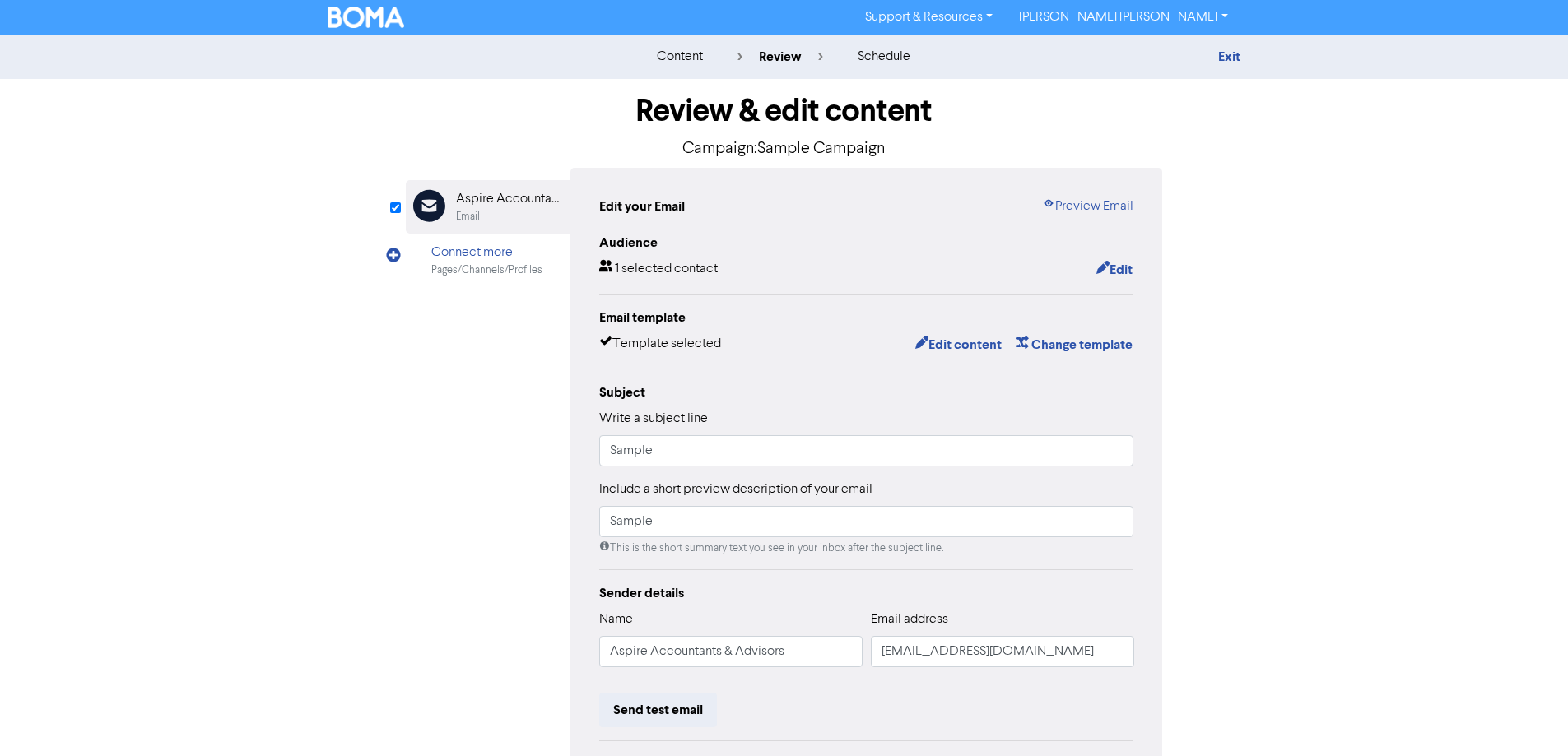
click at [353, 7] on img at bounding box center [366, 18] width 77 height 21
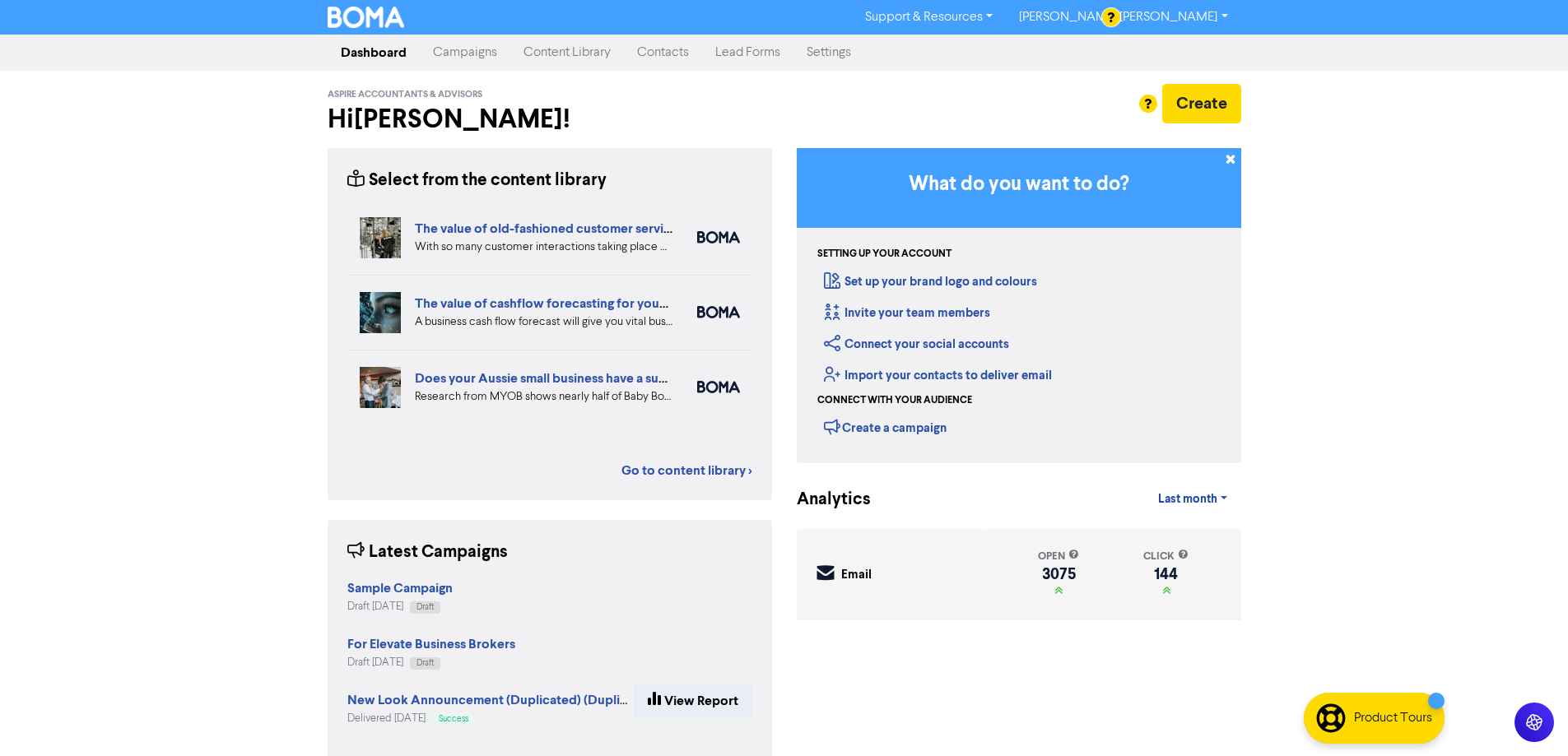
click at [472, 49] on link "Campaigns" at bounding box center [464, 53] width 90 height 33
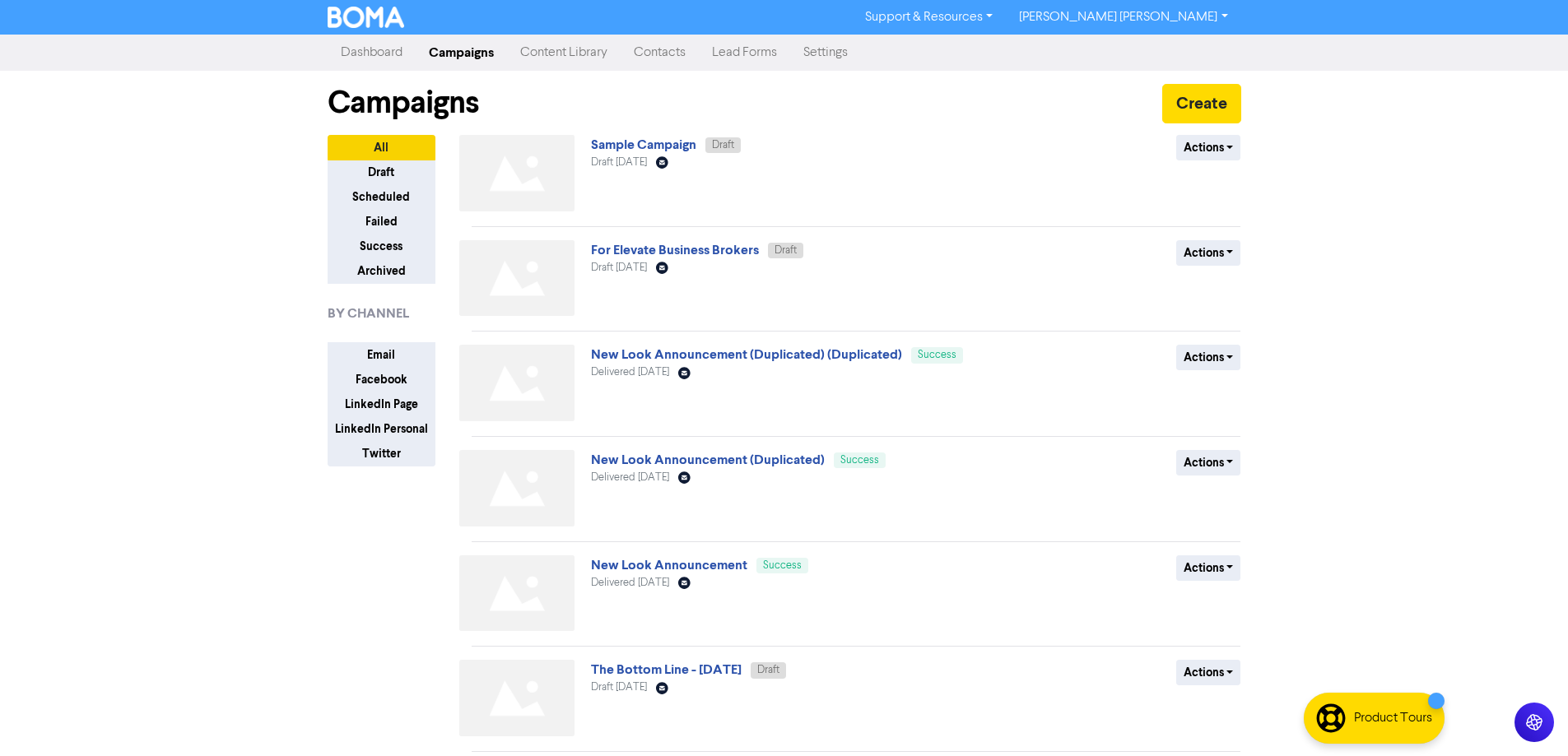
scroll to position [159, 0]
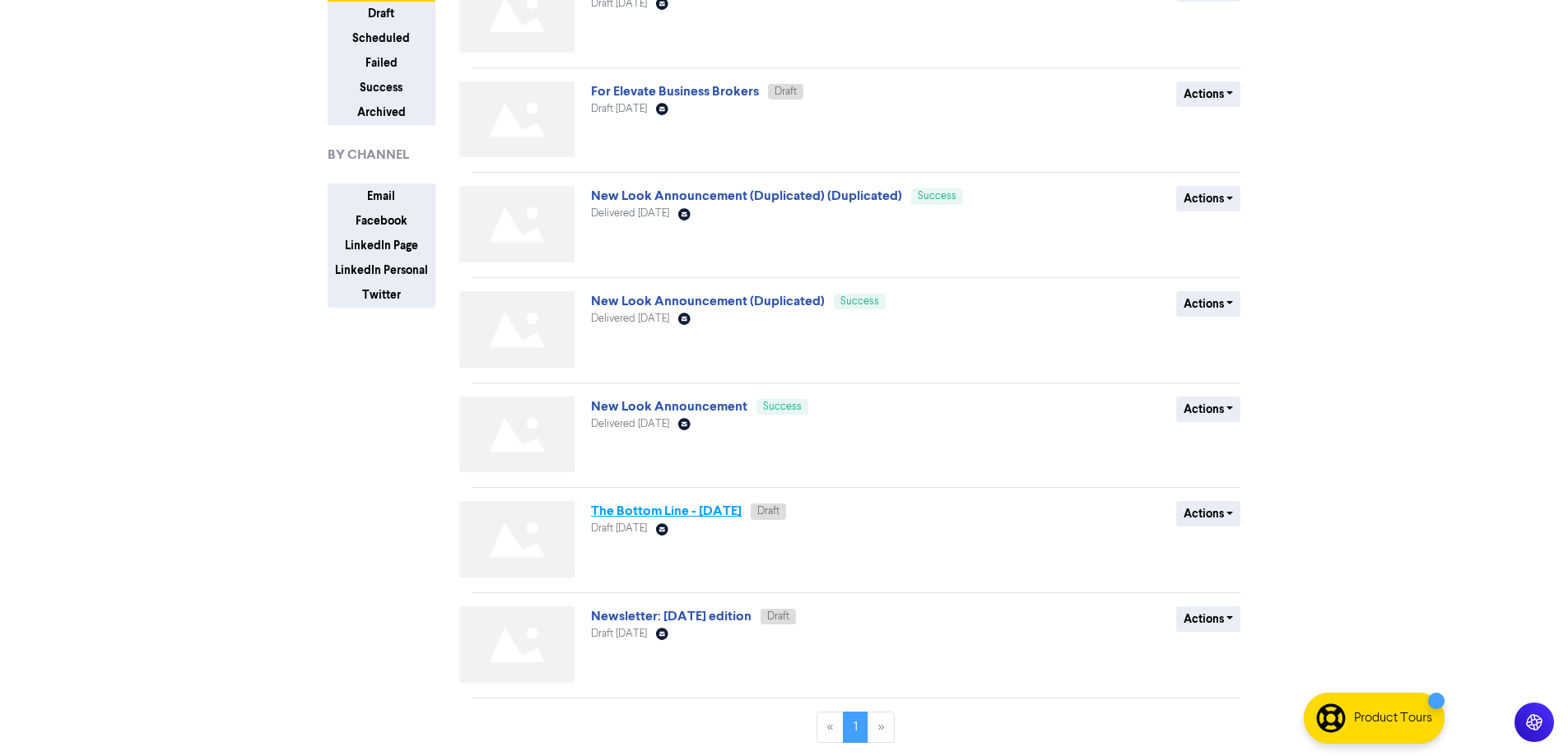
click at [658, 507] on link "The Bottom Line - [DATE]" at bounding box center [667, 510] width 151 height 17
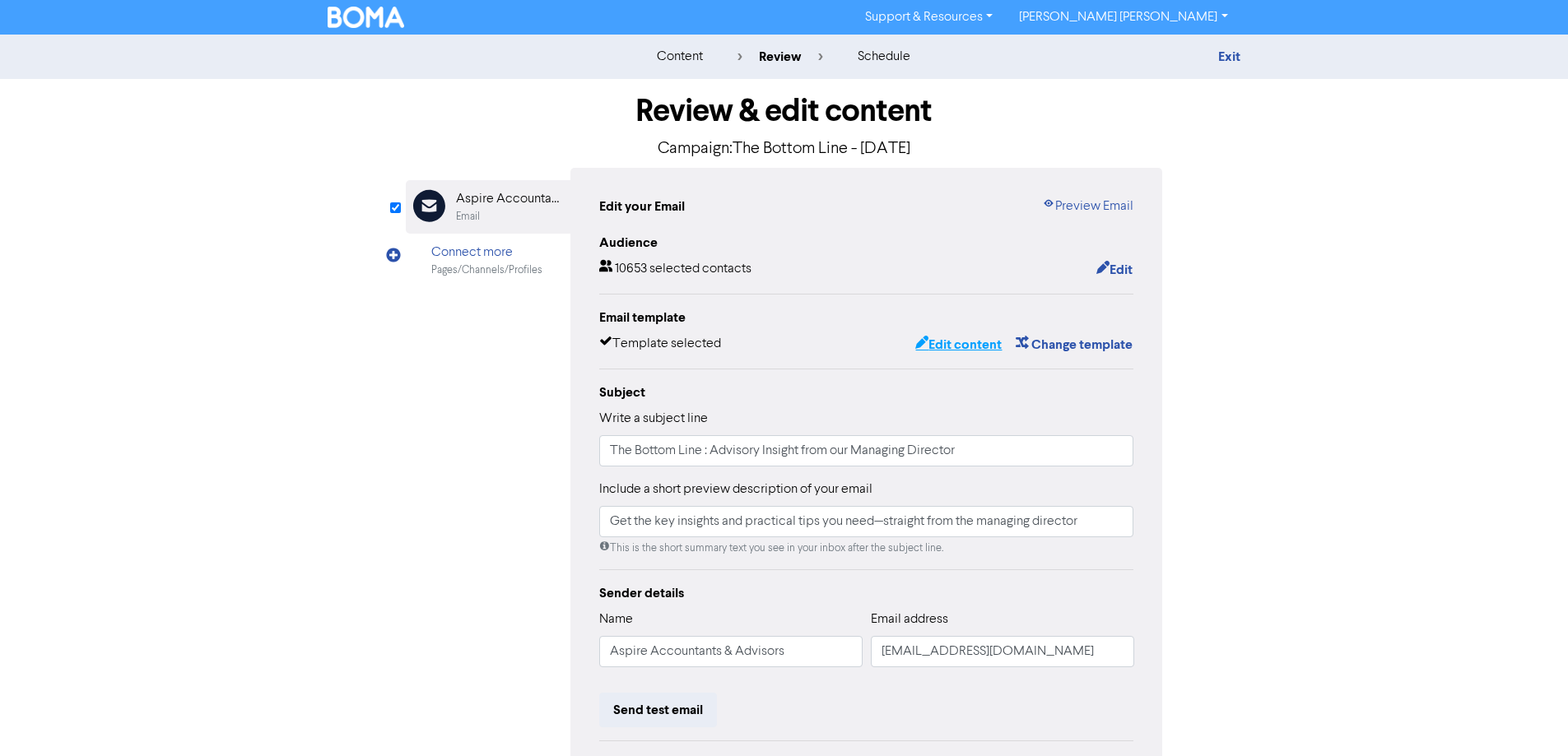
click at [950, 346] on button "Edit content" at bounding box center [958, 345] width 88 height 21
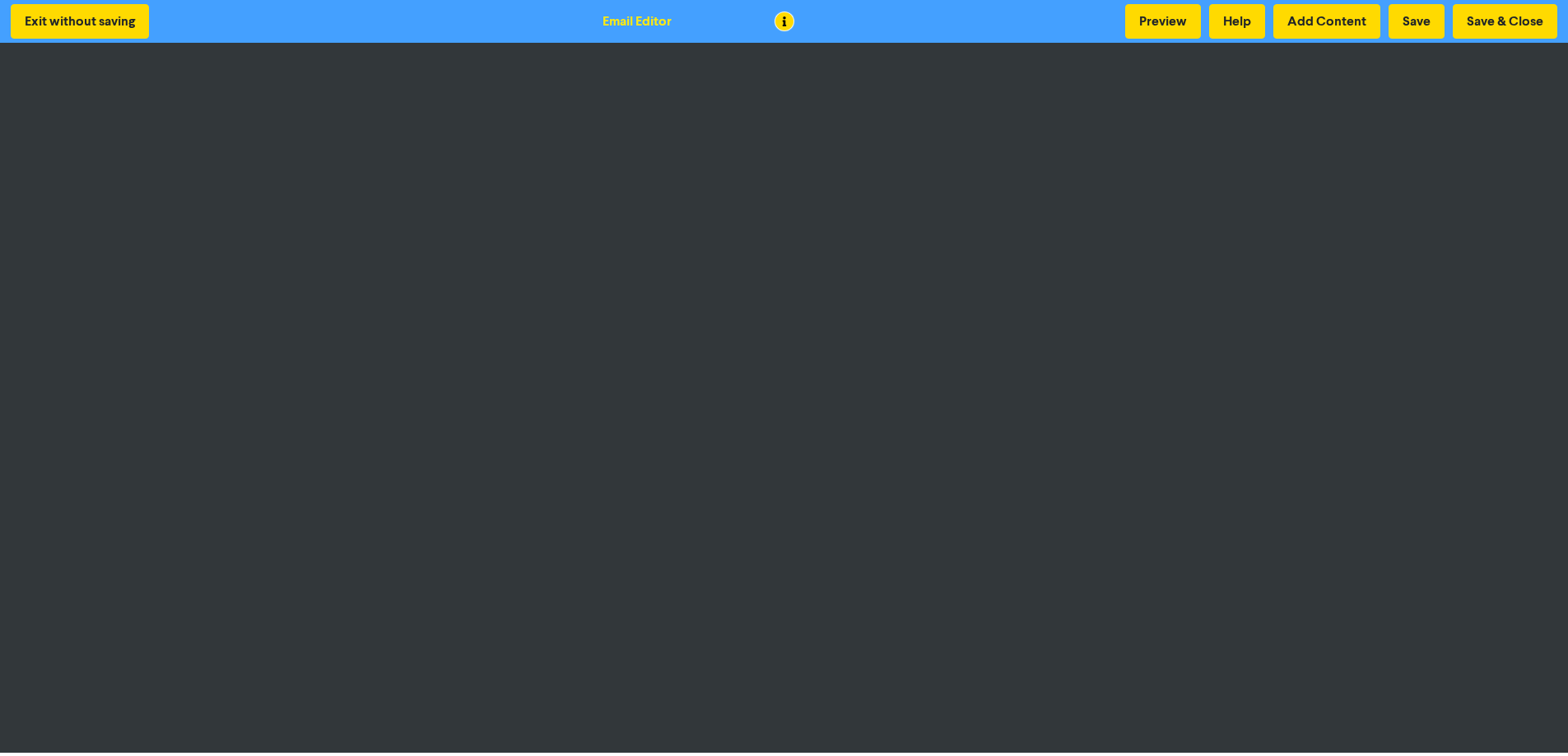
scroll to position [2, 0]
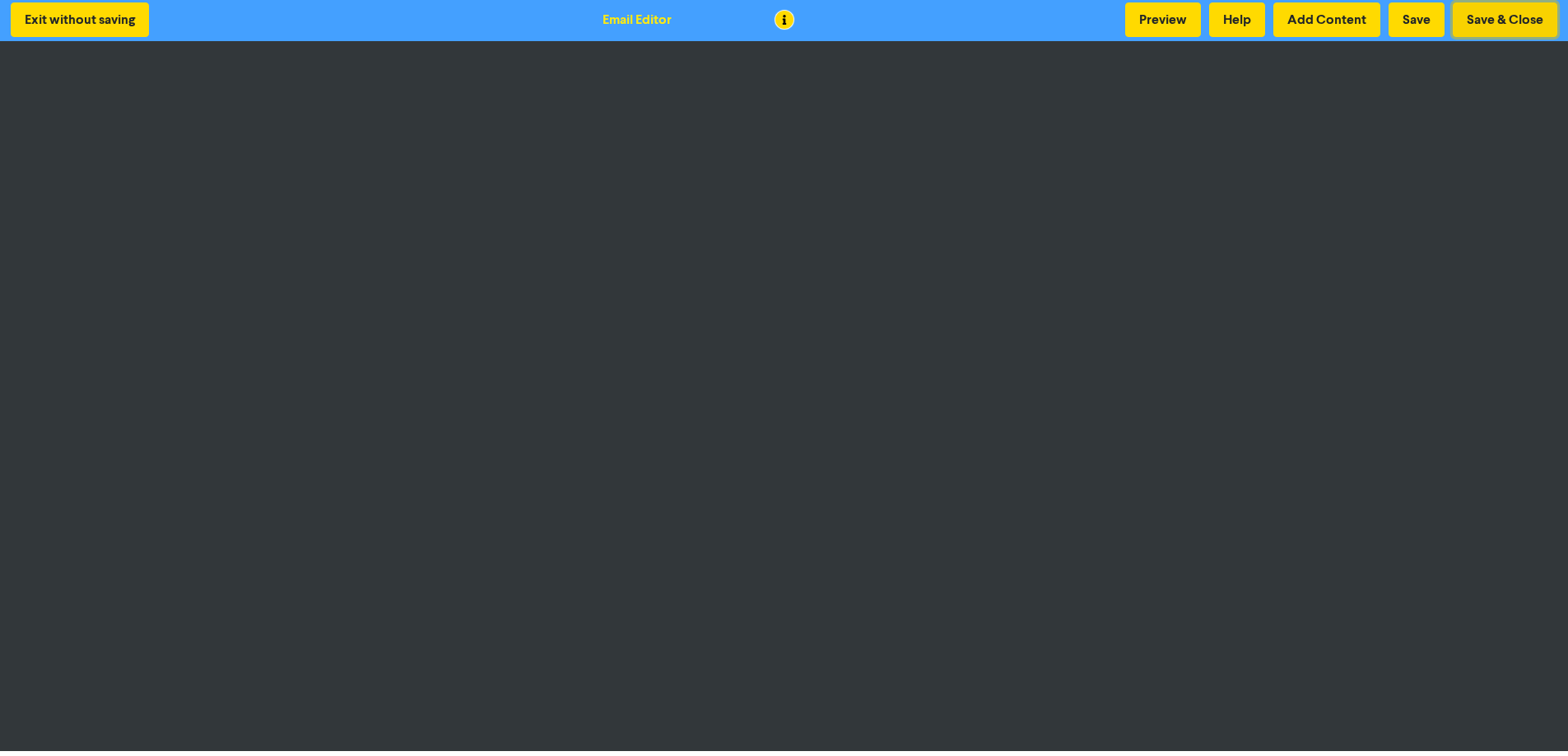
click at [1494, 14] on button "Save & Close" at bounding box center [1505, 19] width 104 height 34
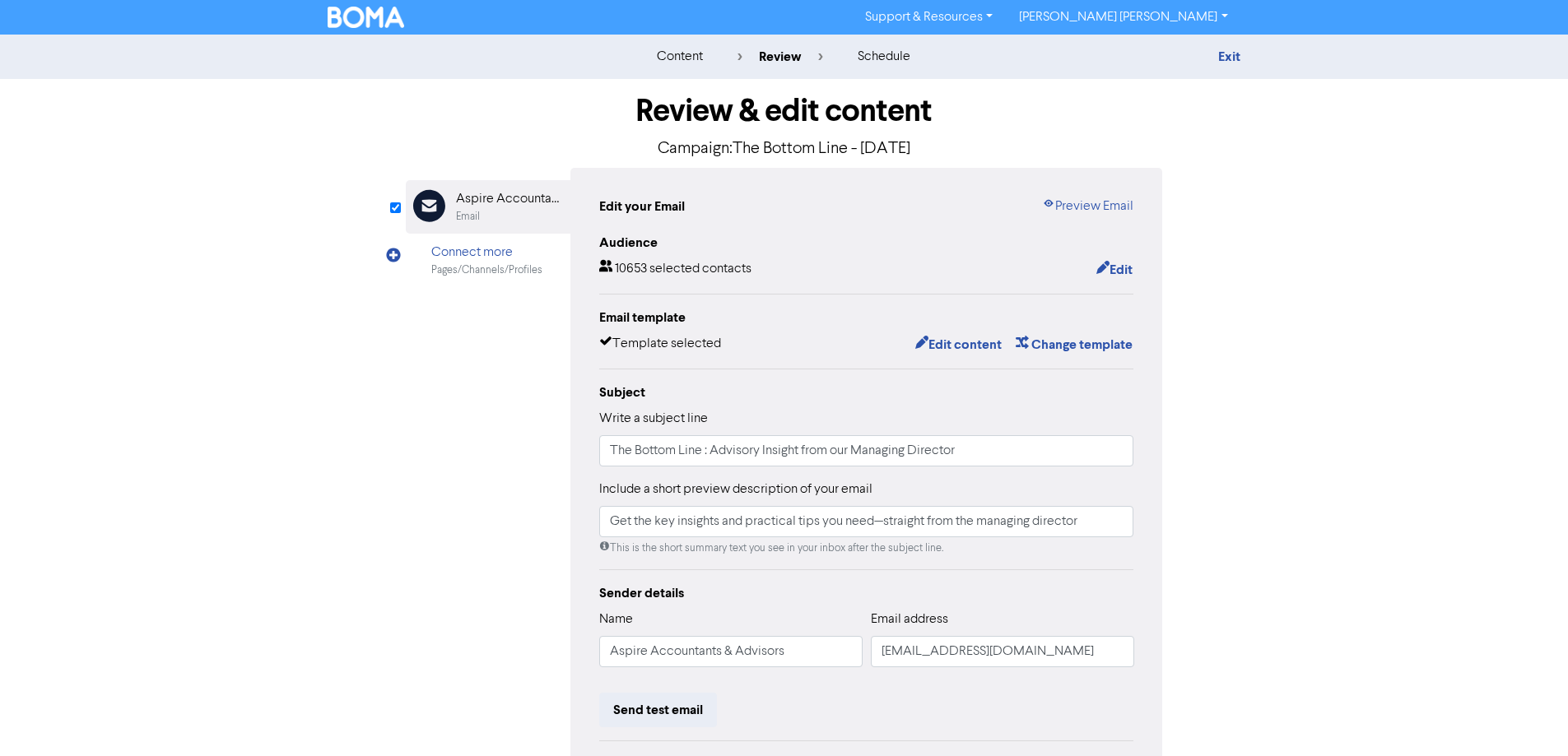
scroll to position [187, 0]
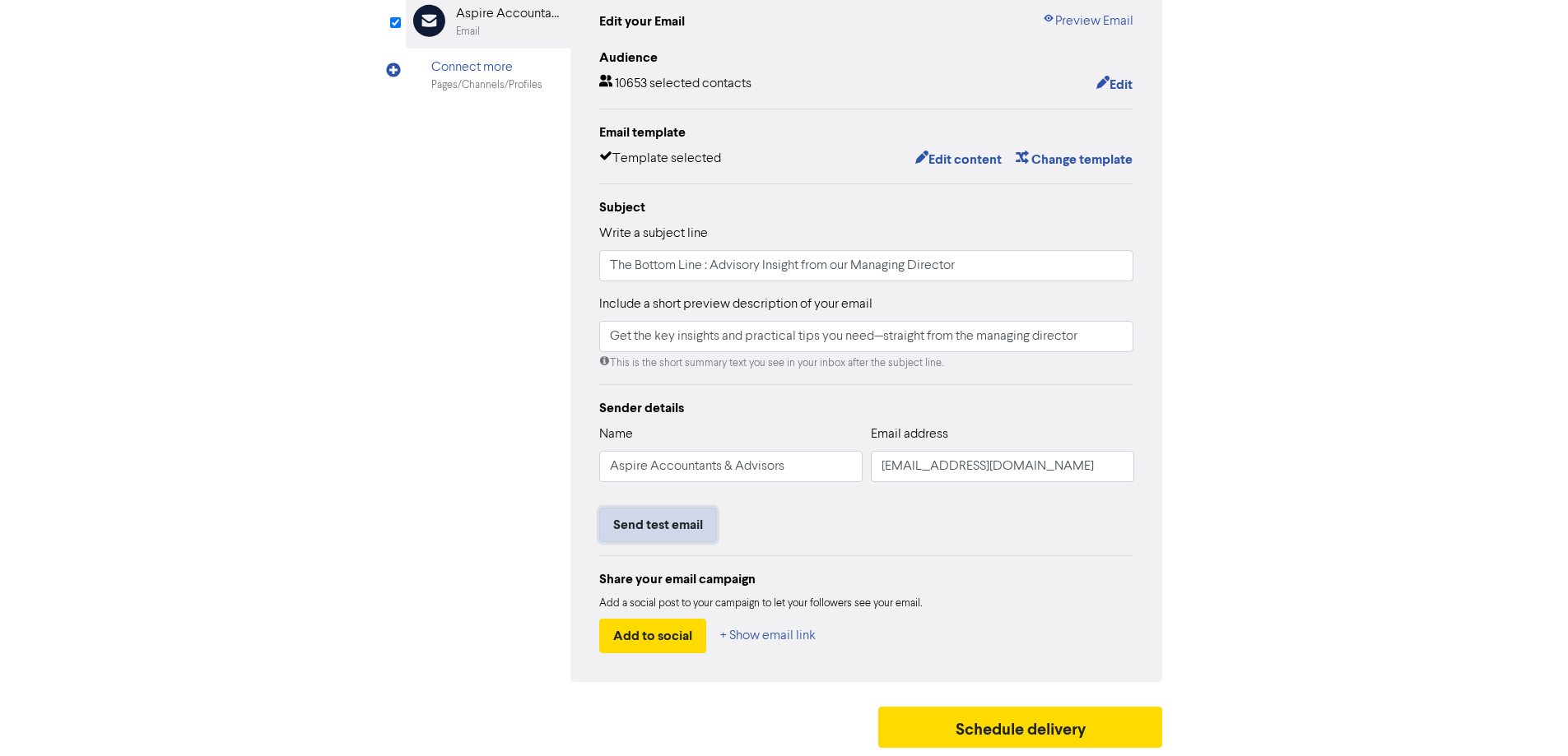
click at [672, 527] on button "Send test email" at bounding box center [658, 524] width 118 height 34
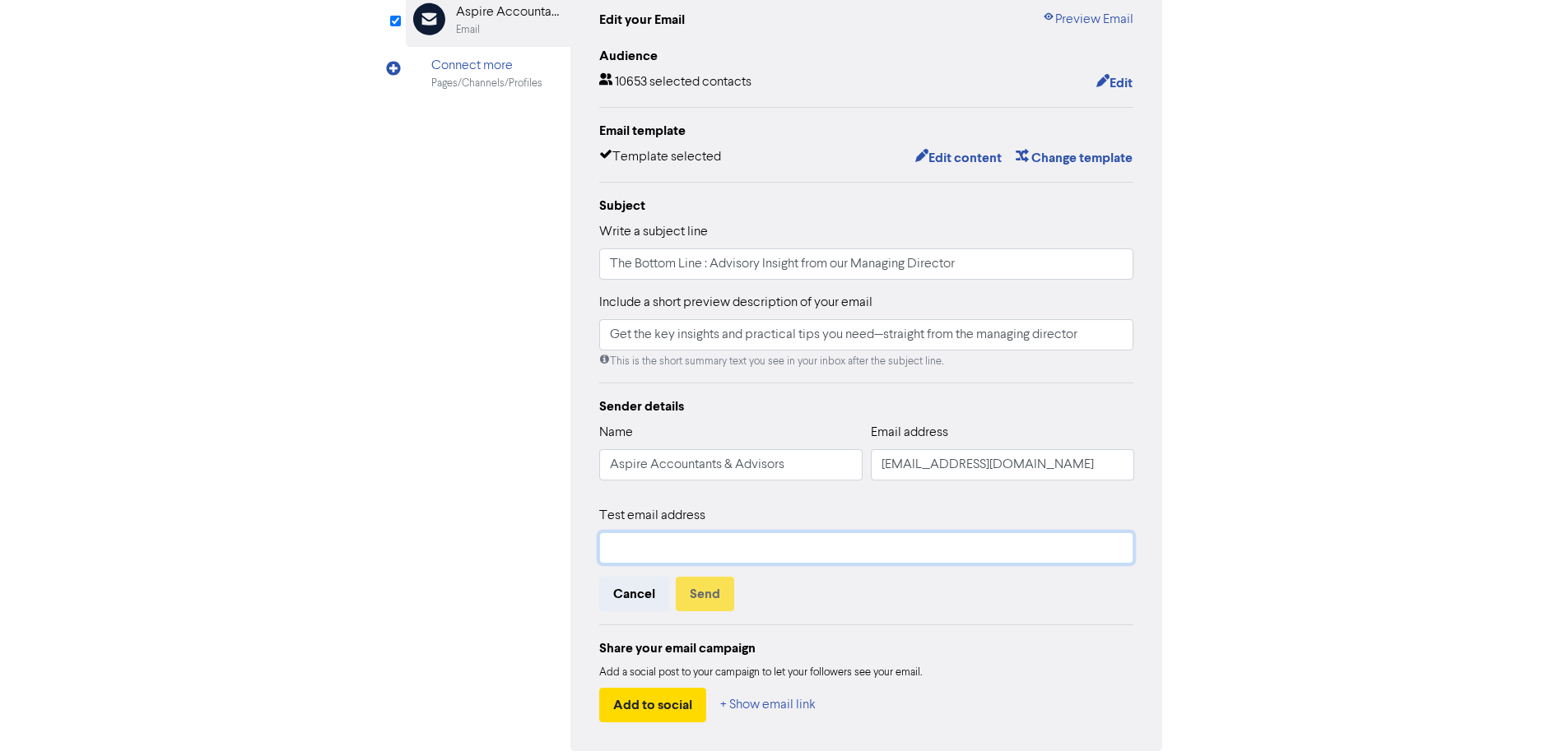
click at [659, 550] on input "text" at bounding box center [867, 548] width 535 height 32
type input "kera@aspireaagroup.com.au"
click at [709, 595] on button "Send" at bounding box center [705, 594] width 59 height 34
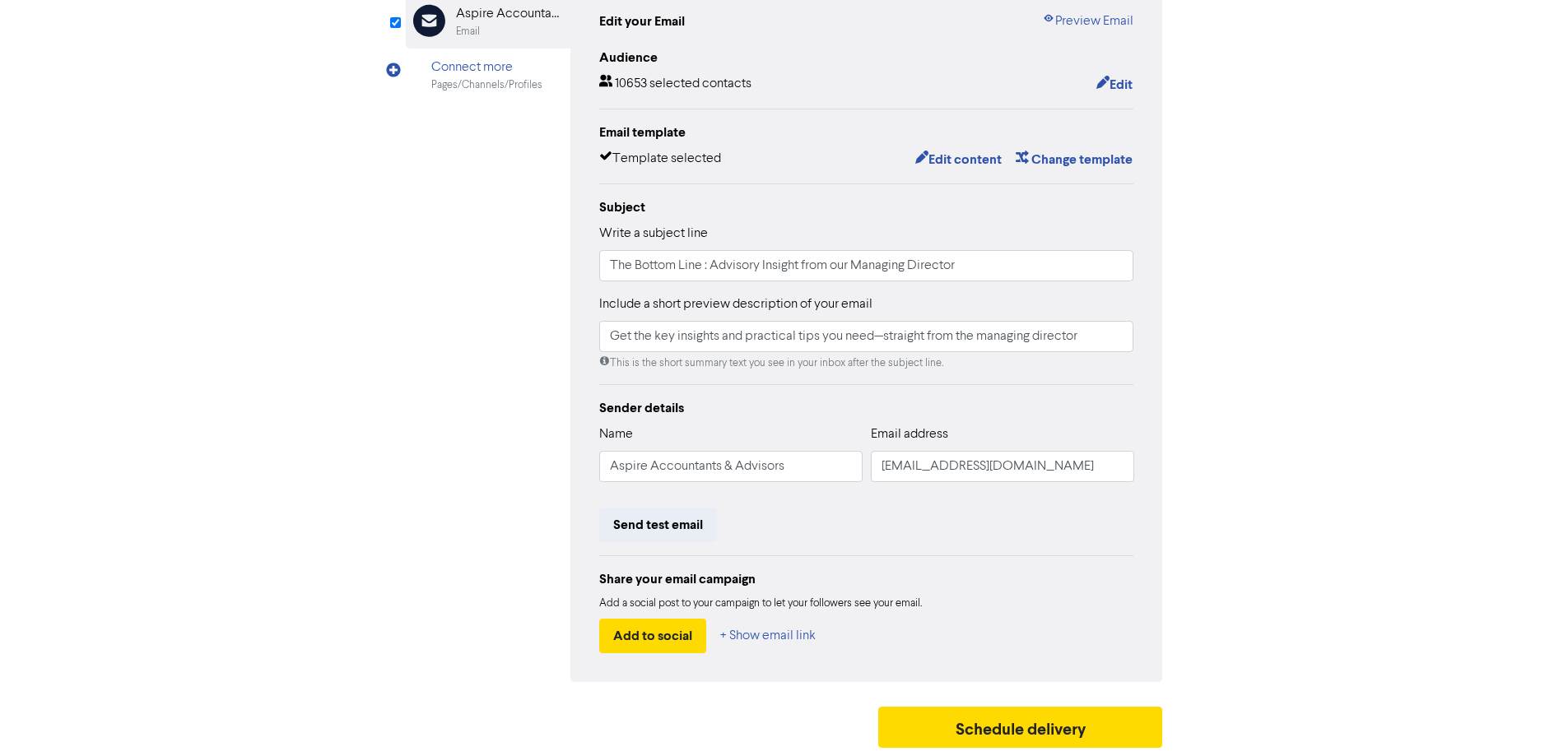
scroll to position [0, 0]
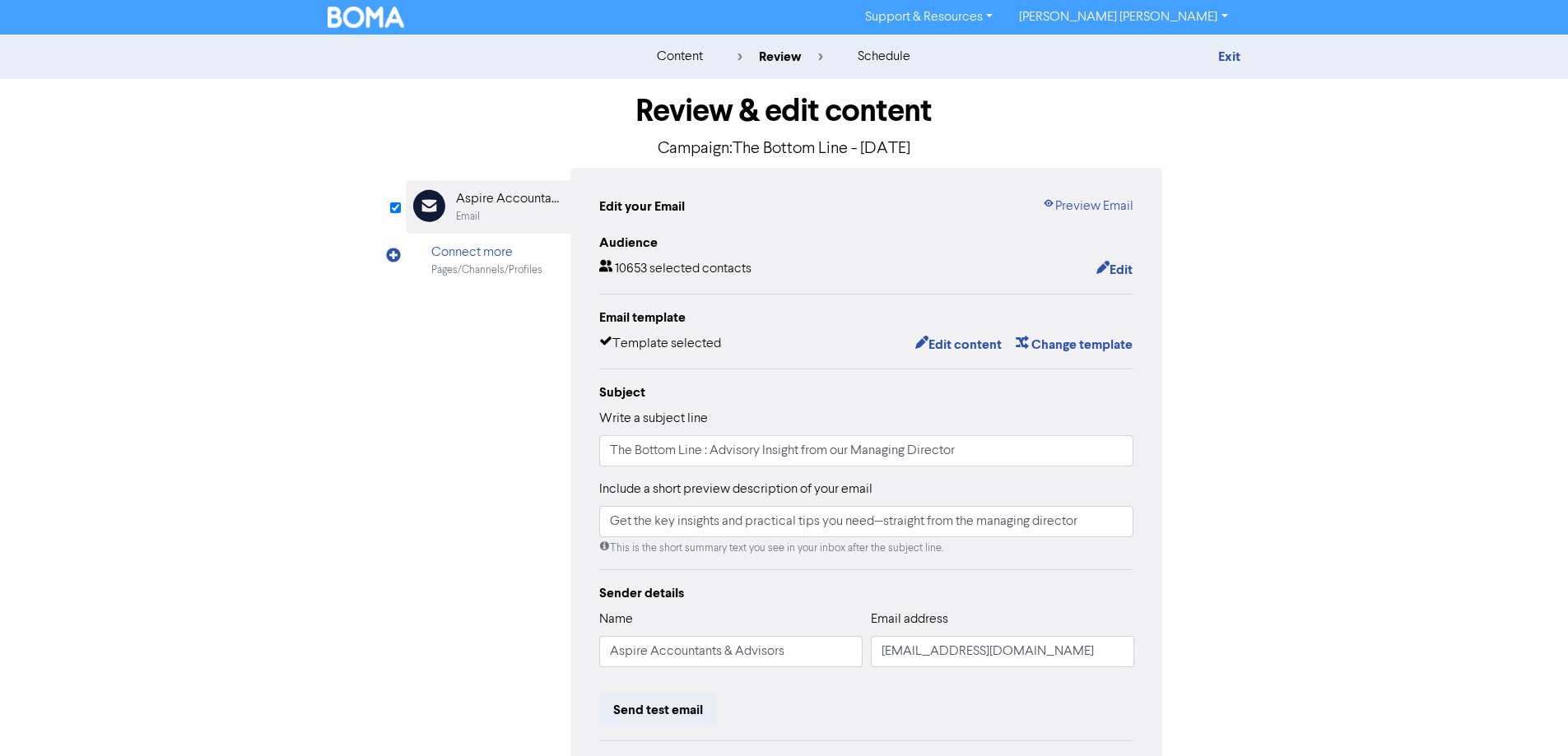
click at [357, 7] on img at bounding box center [366, 18] width 77 height 21
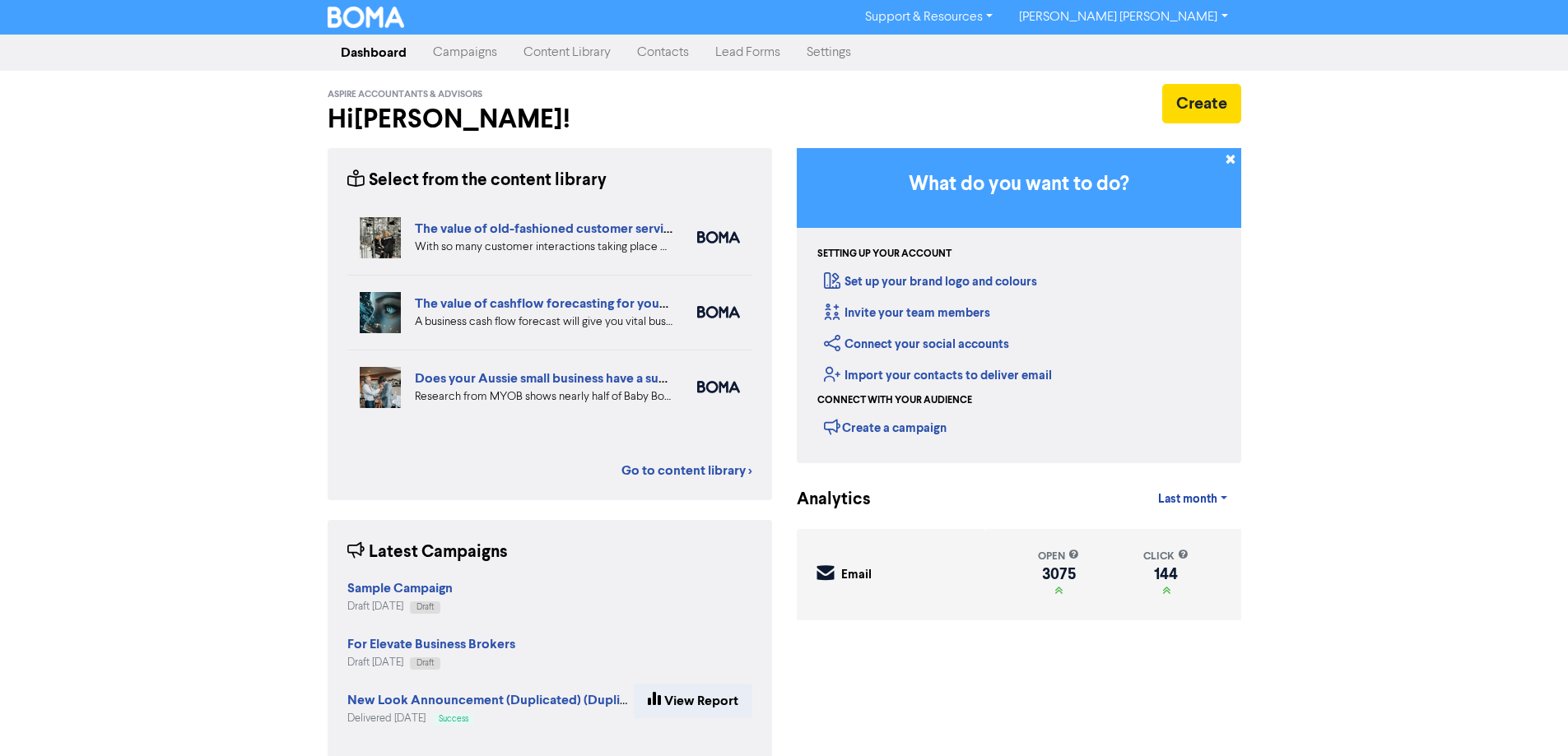
click at [459, 53] on link "Campaigns" at bounding box center [464, 53] width 90 height 33
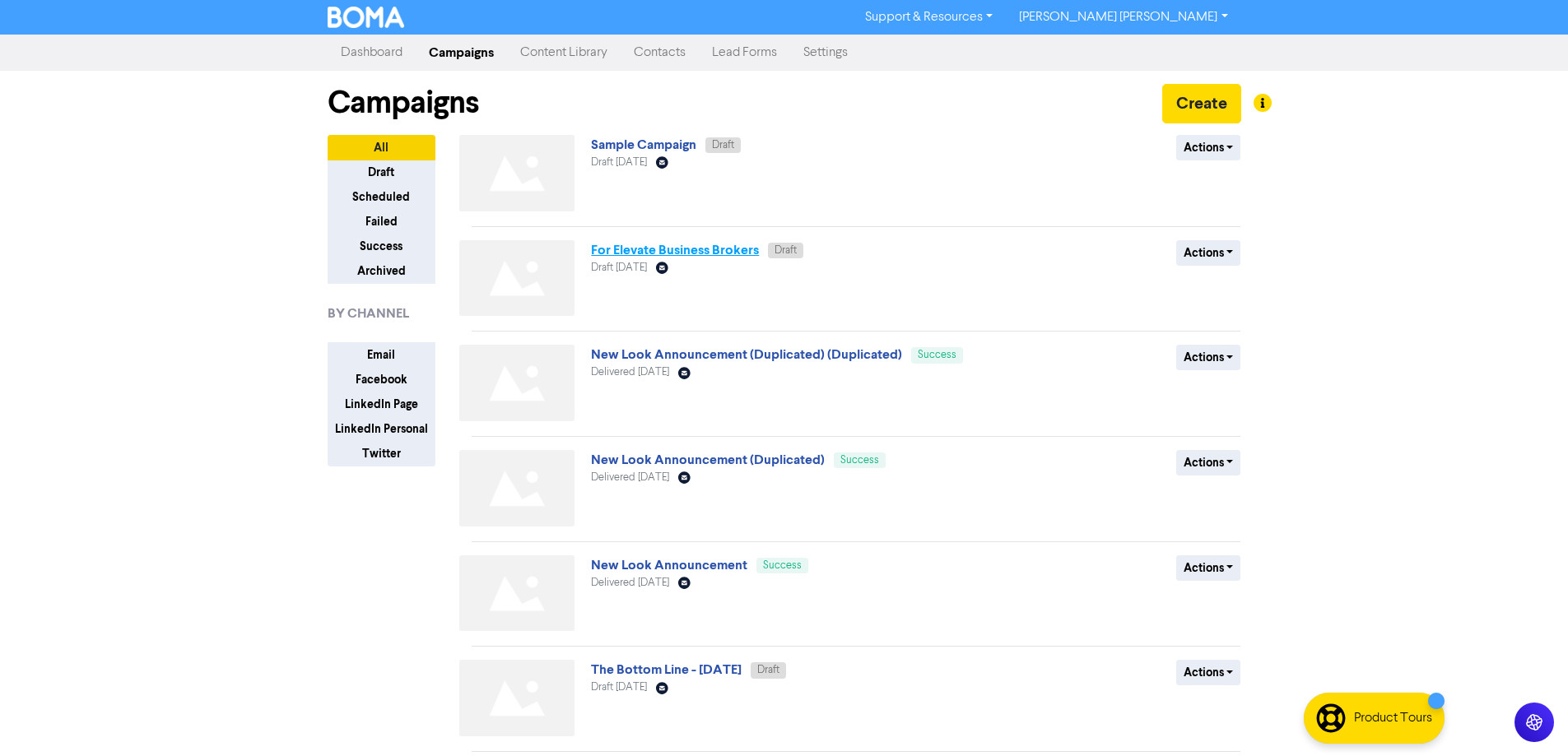
click at [650, 250] on link "For Elevate Business Brokers" at bounding box center [675, 250] width 168 height 17
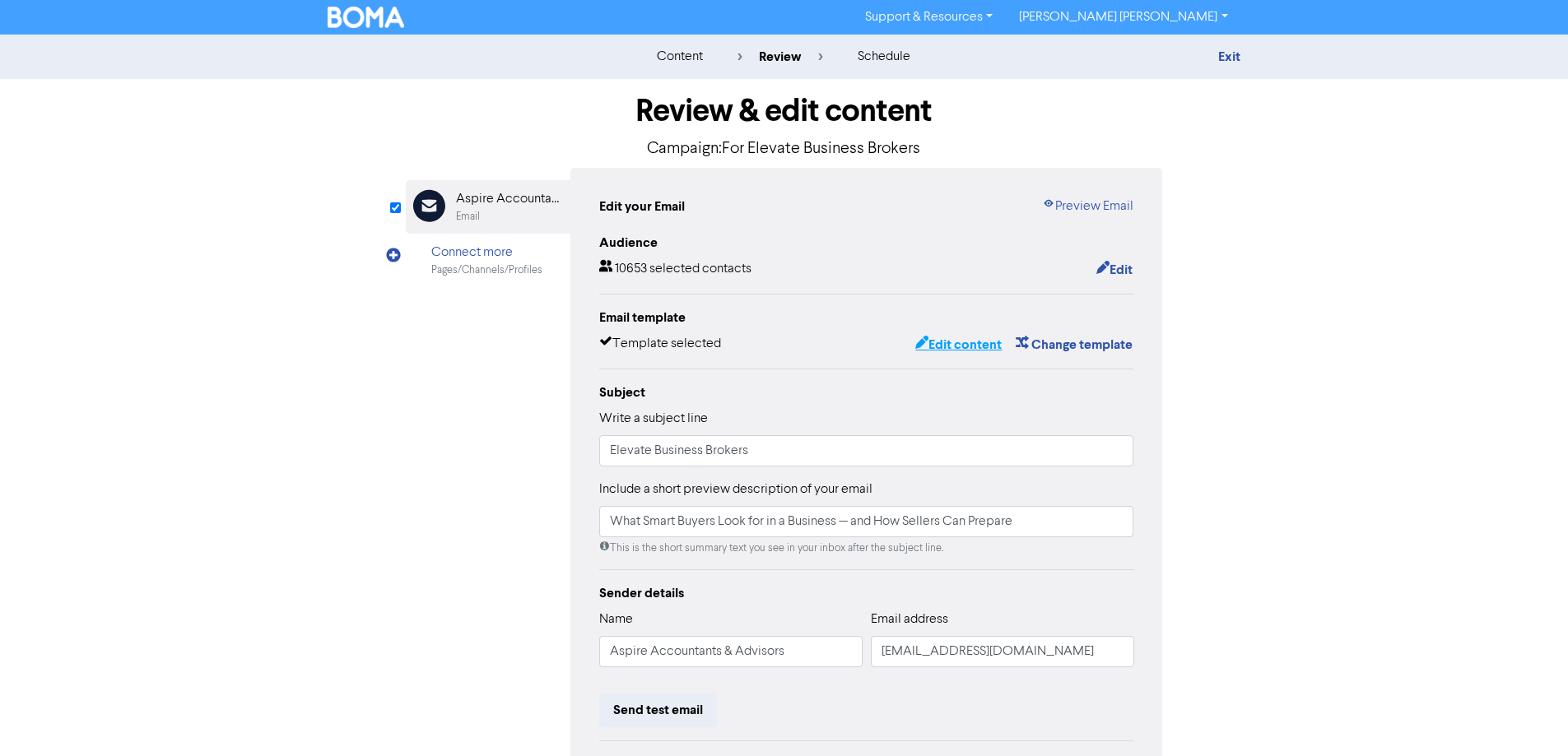
click at [972, 342] on button "Edit content" at bounding box center [958, 345] width 88 height 21
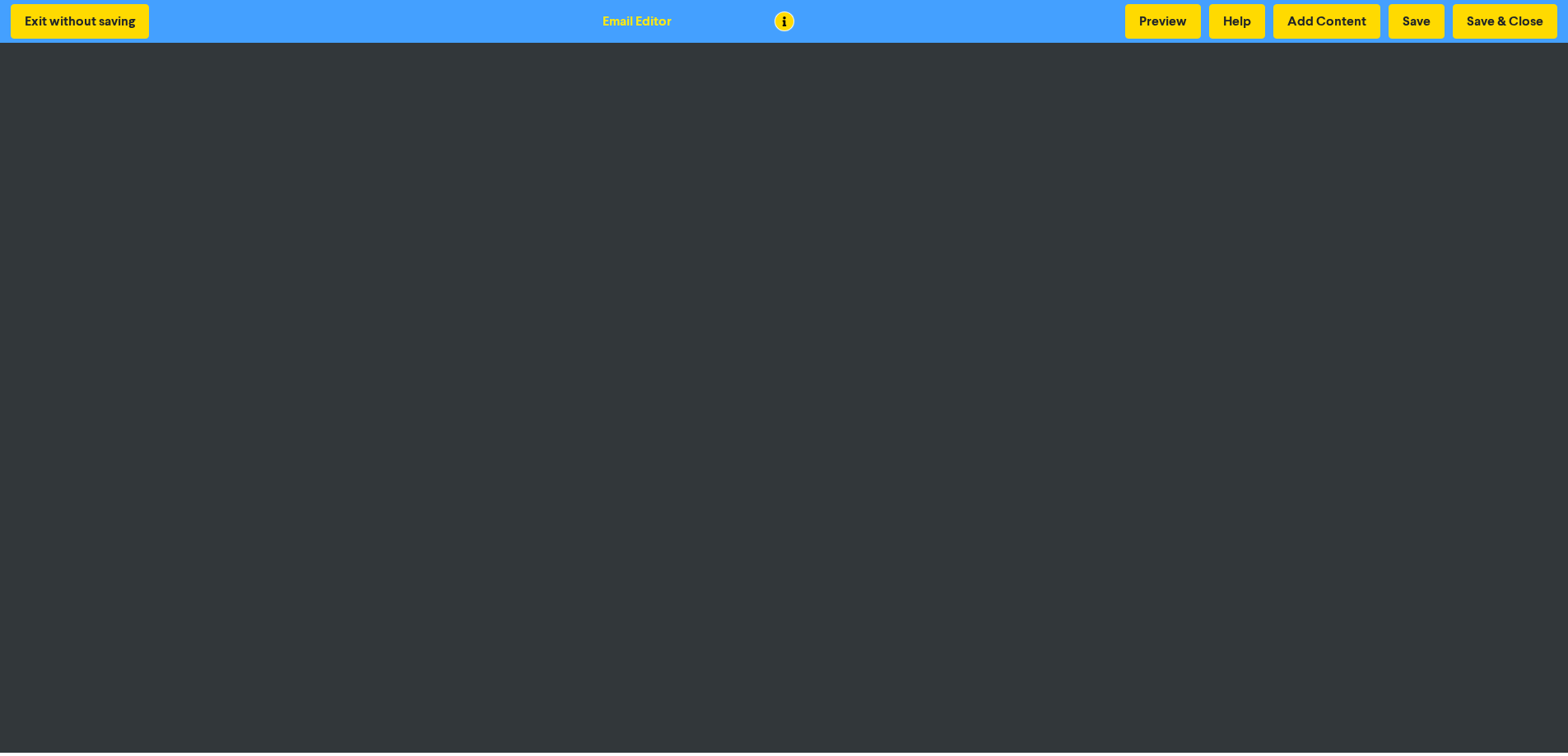
scroll to position [2, 0]
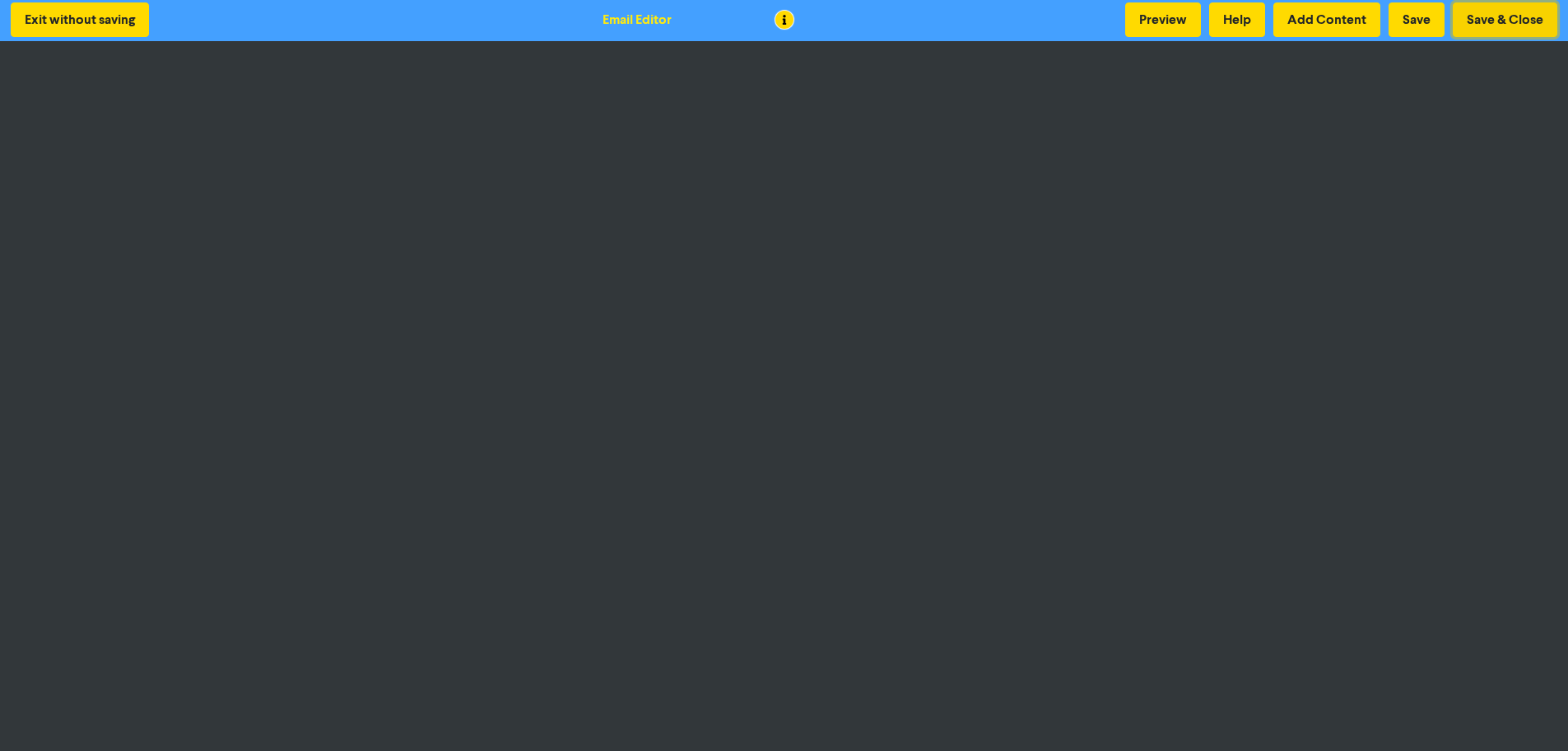
click at [1496, 21] on button "Save & Close" at bounding box center [1505, 19] width 104 height 34
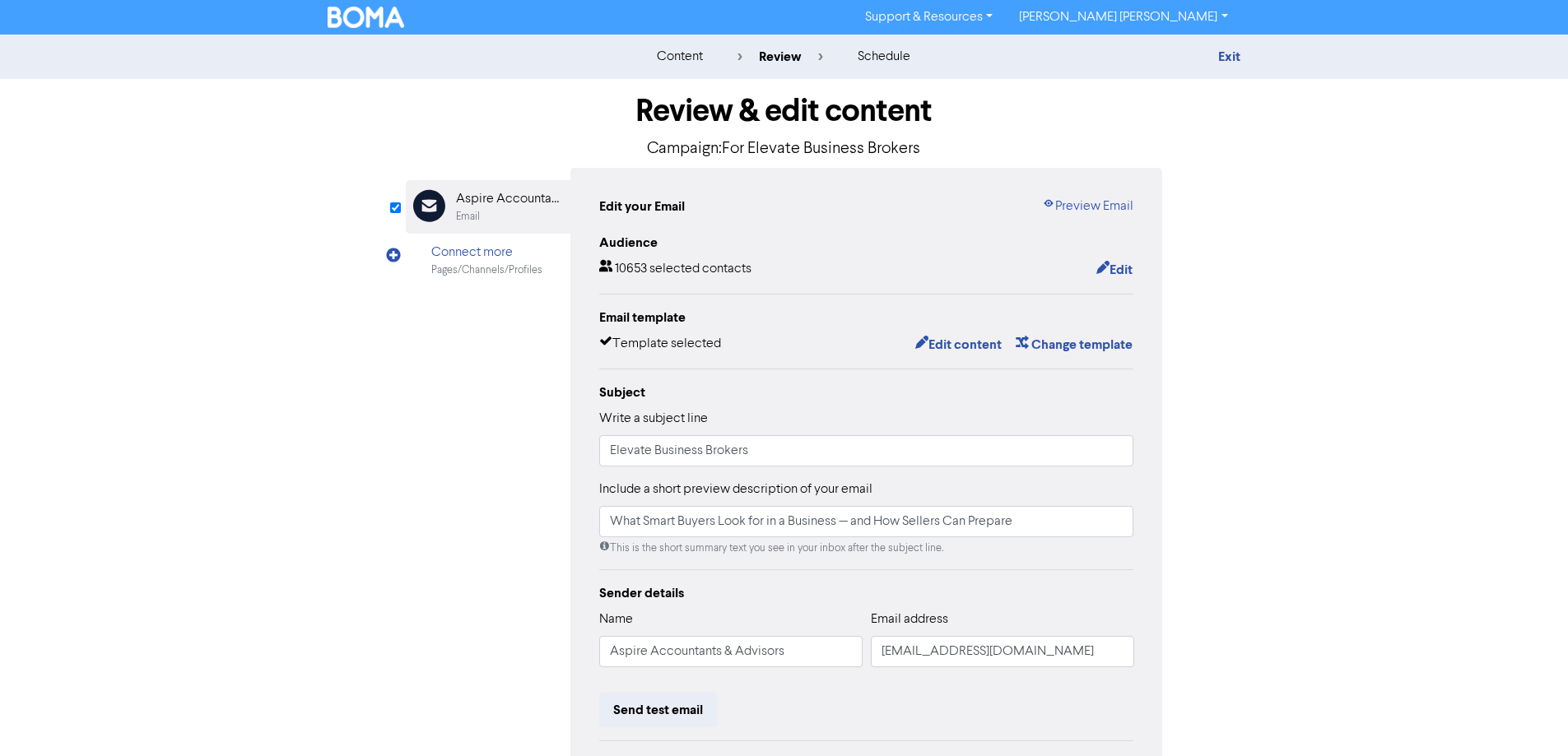
click at [362, 14] on img at bounding box center [366, 18] width 77 height 21
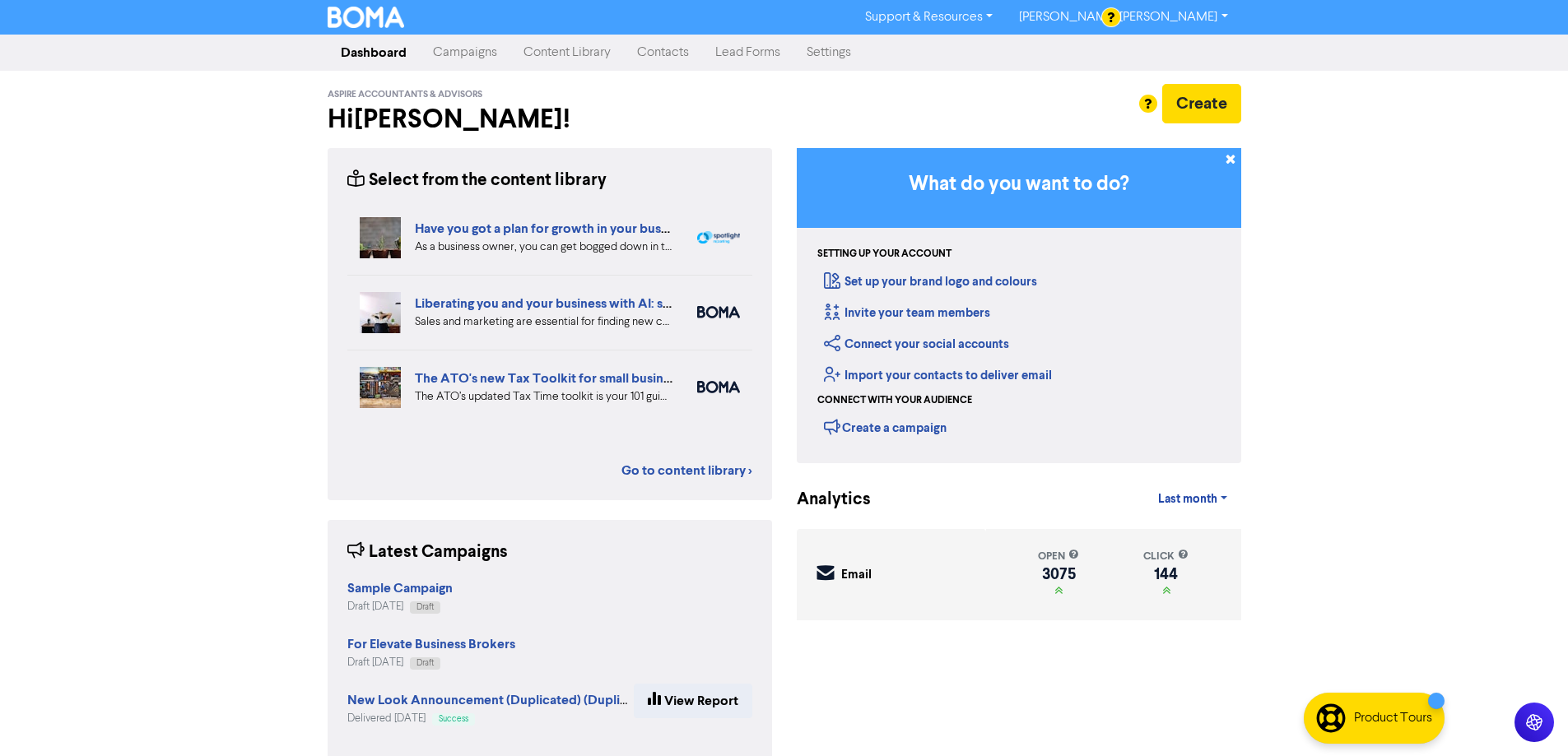
click at [1443, 342] on div "Support & Resources Video Tutorials FAQ & Guides Marketing Education Chad Cheta…" at bounding box center [784, 378] width 1568 height 756
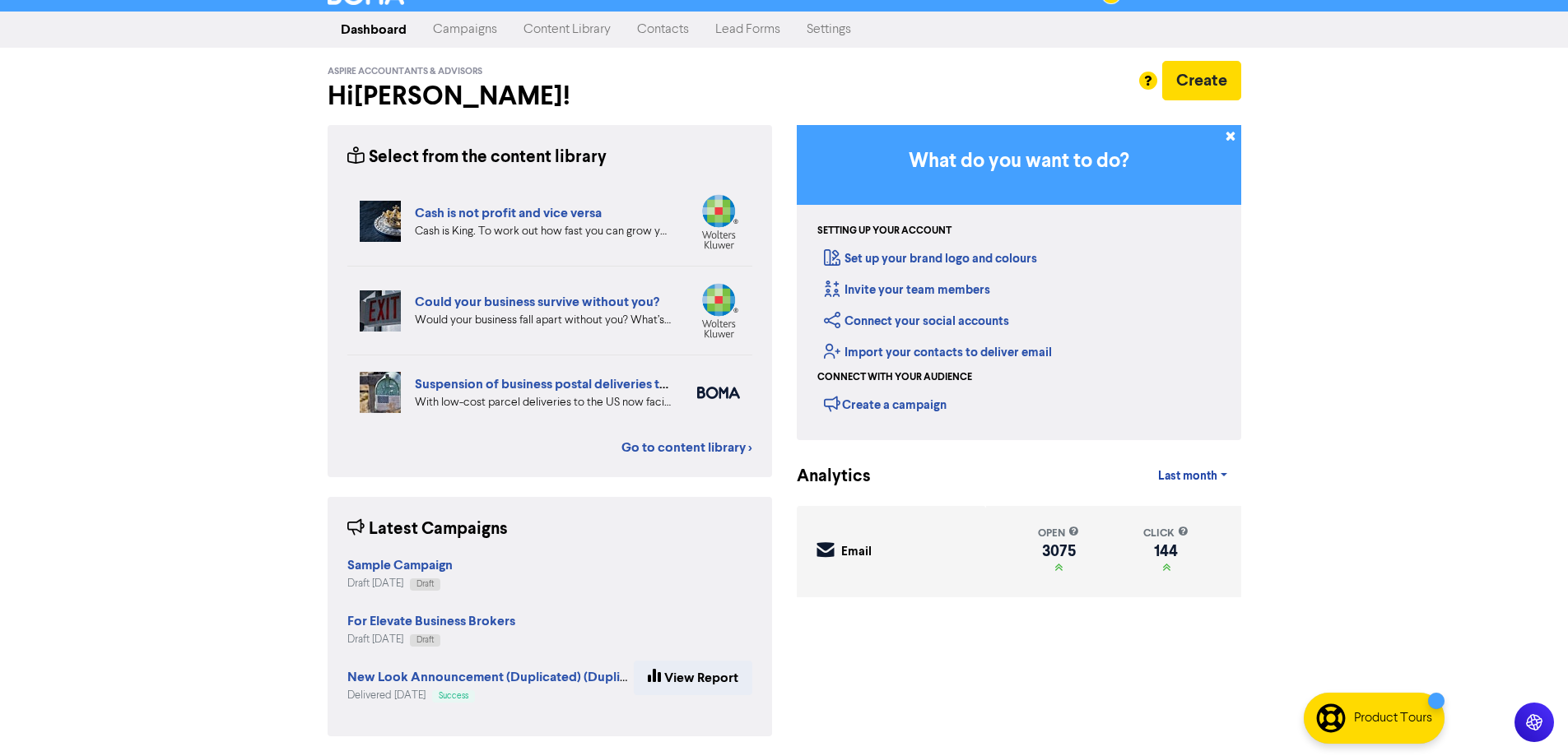
click at [462, 34] on link "Campaigns" at bounding box center [464, 30] width 90 height 33
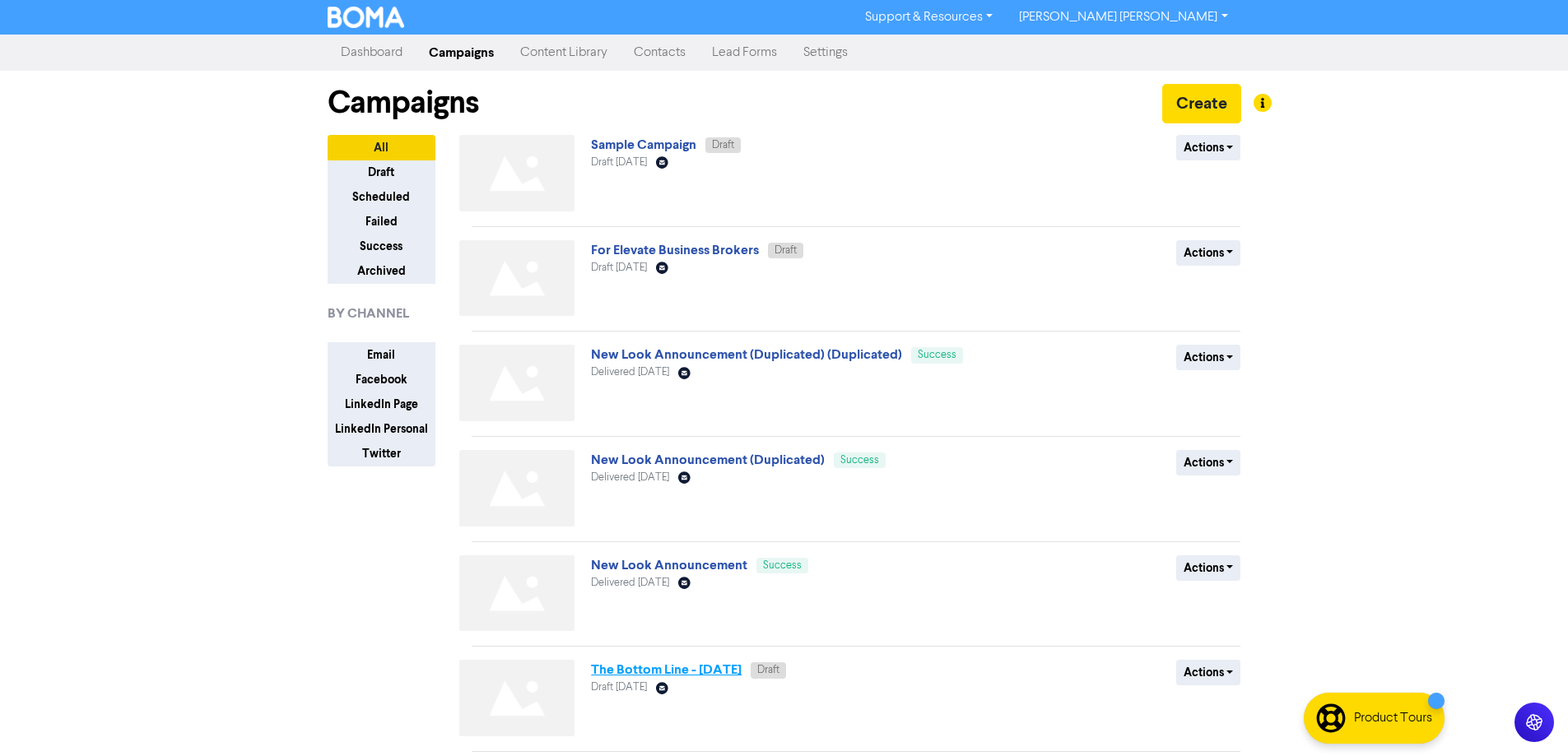
click at [690, 671] on link "The Bottom Line - [DATE]" at bounding box center [667, 669] width 151 height 17
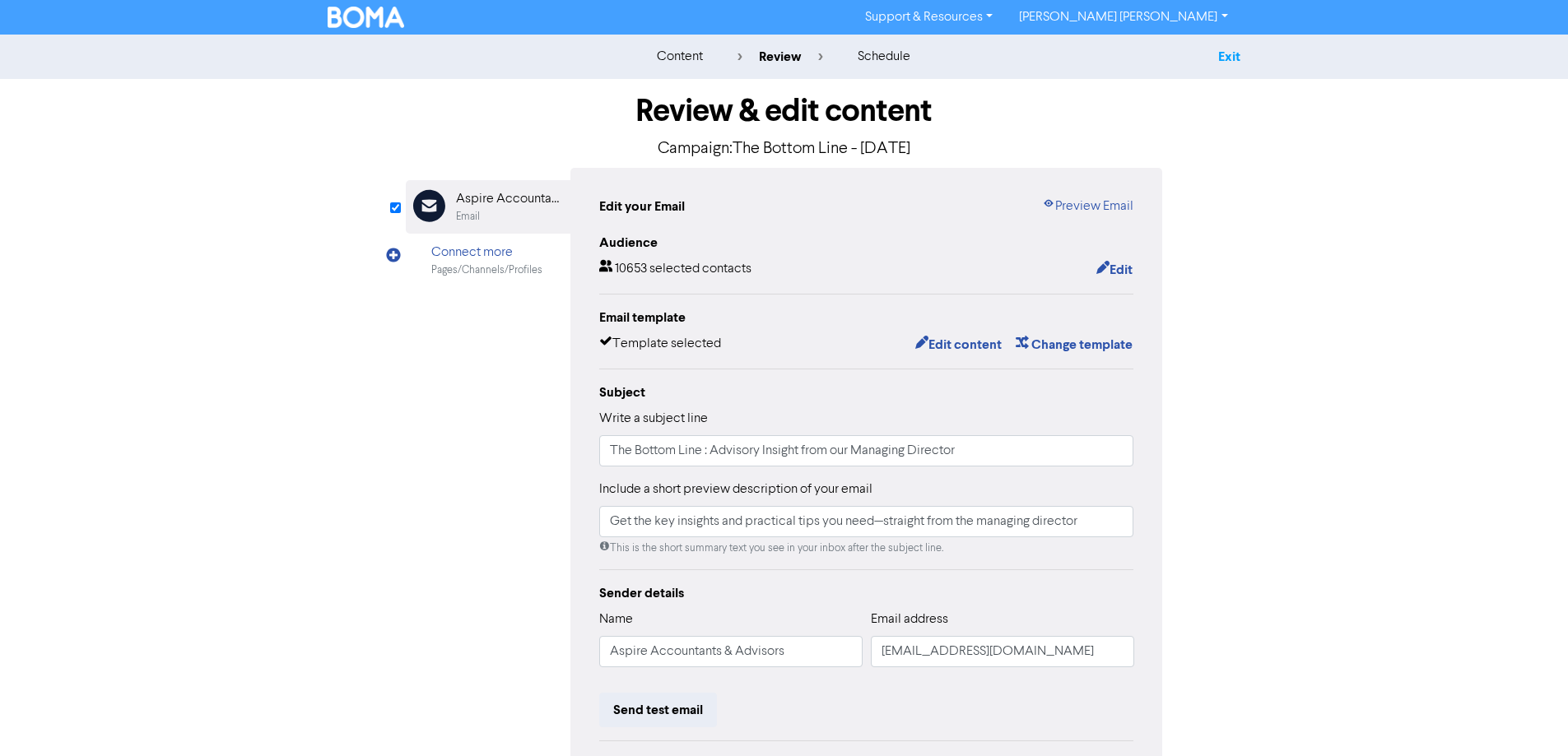
click at [1236, 55] on link "Exit" at bounding box center [1228, 56] width 22 height 17
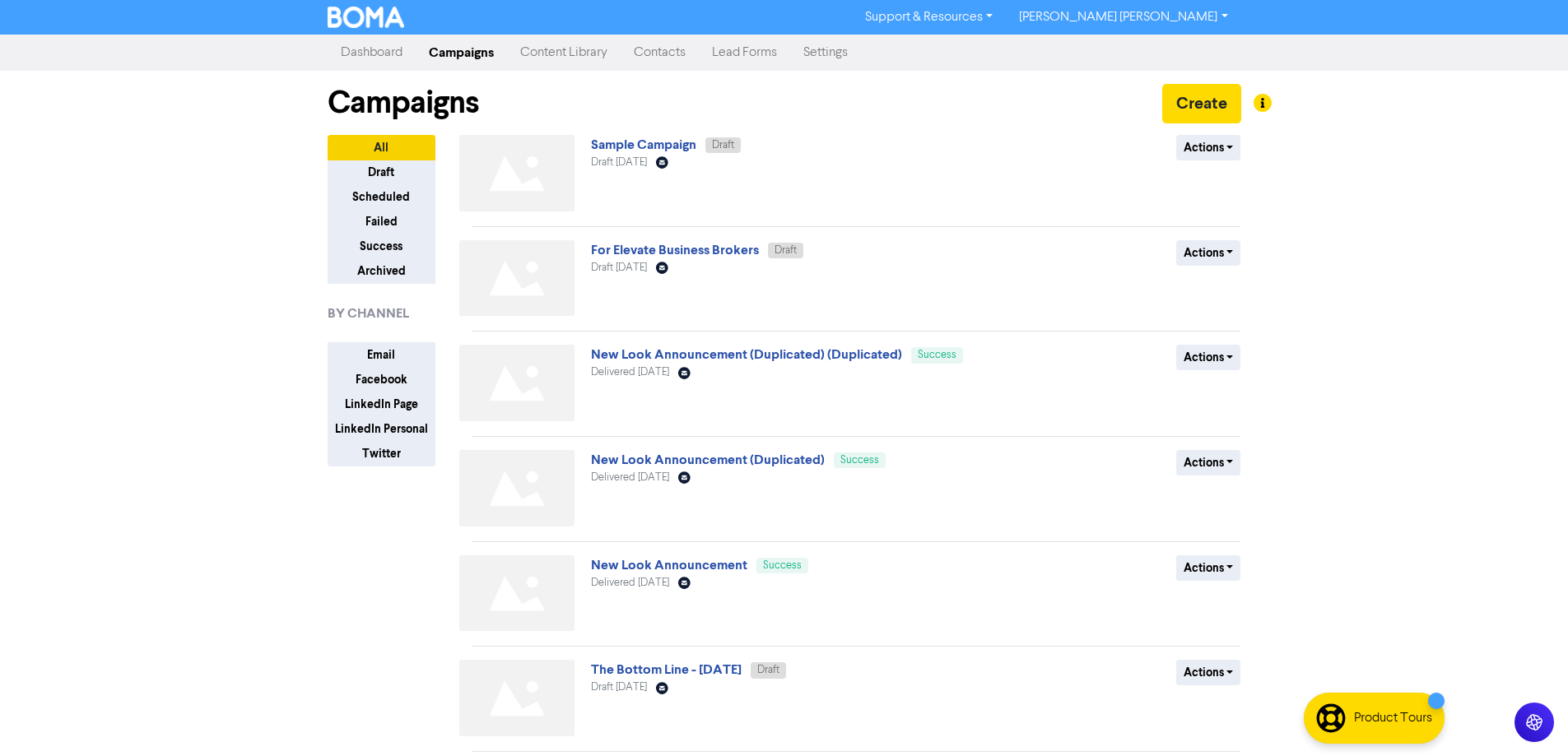
scroll to position [159, 0]
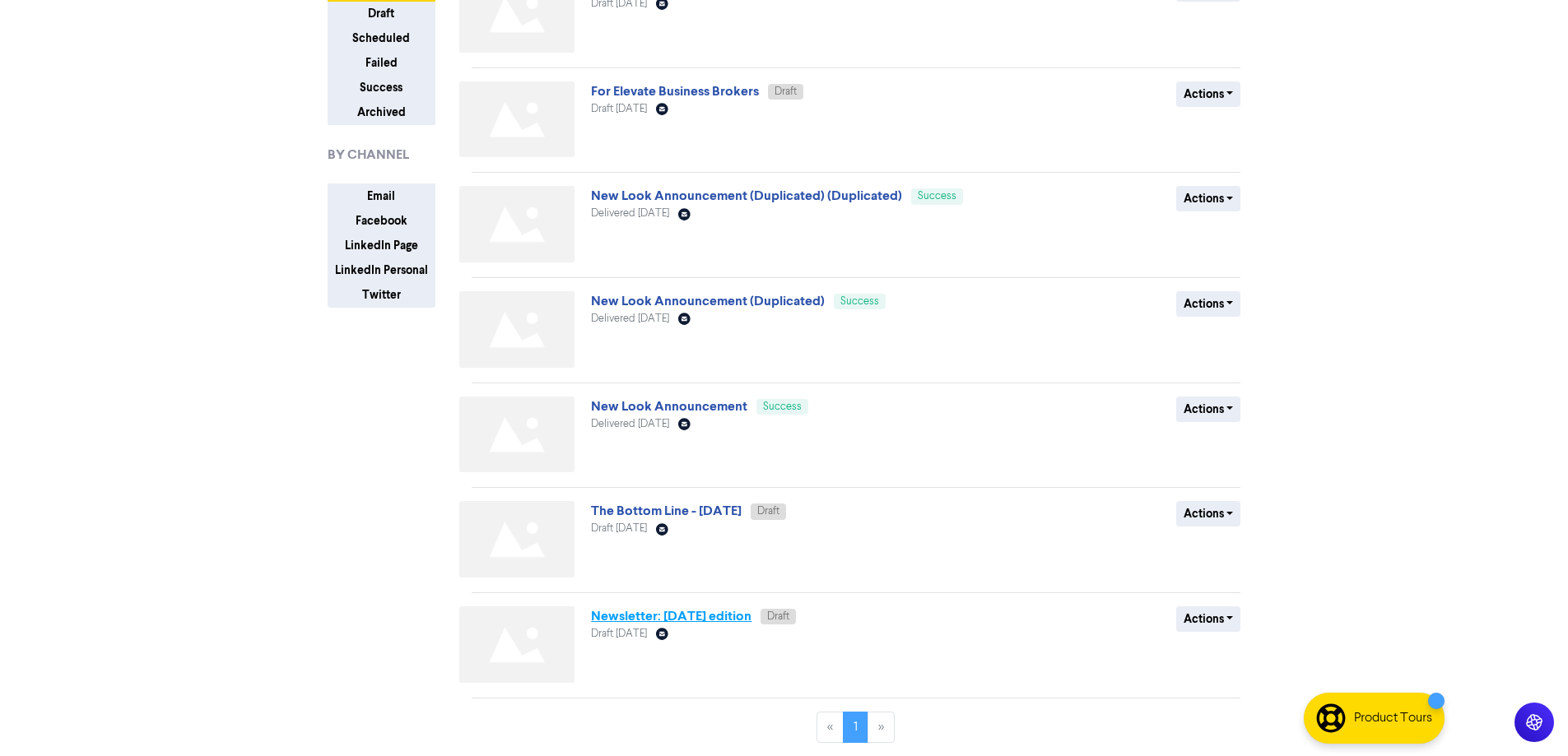
click at [697, 615] on link "Newsletter: [DATE] edition" at bounding box center [671, 616] width 161 height 17
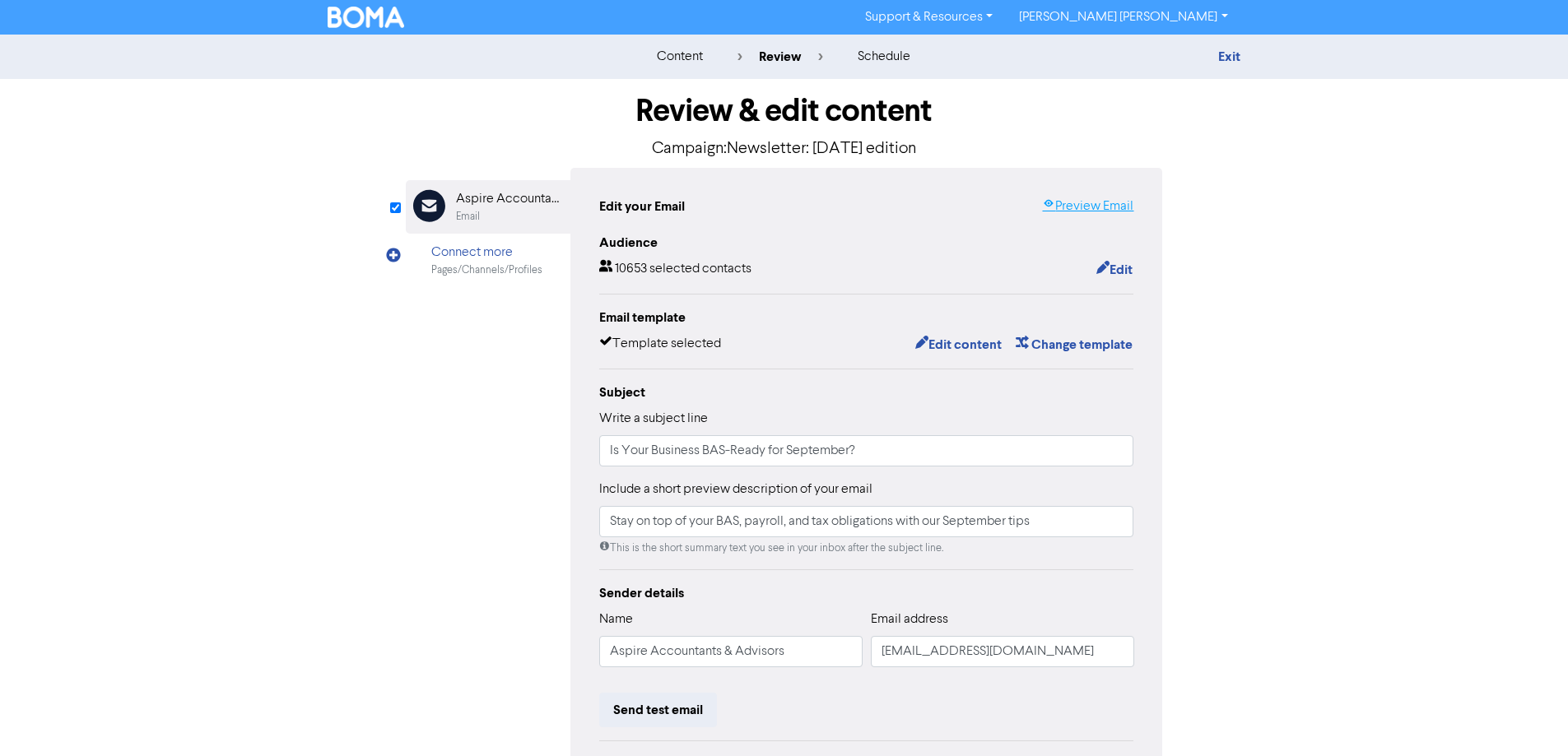
click at [1078, 202] on link "Preview Email" at bounding box center [1088, 206] width 91 height 20
click at [679, 56] on div "content" at bounding box center [680, 56] width 47 height 20
click at [353, 8] on img at bounding box center [366, 18] width 77 height 21
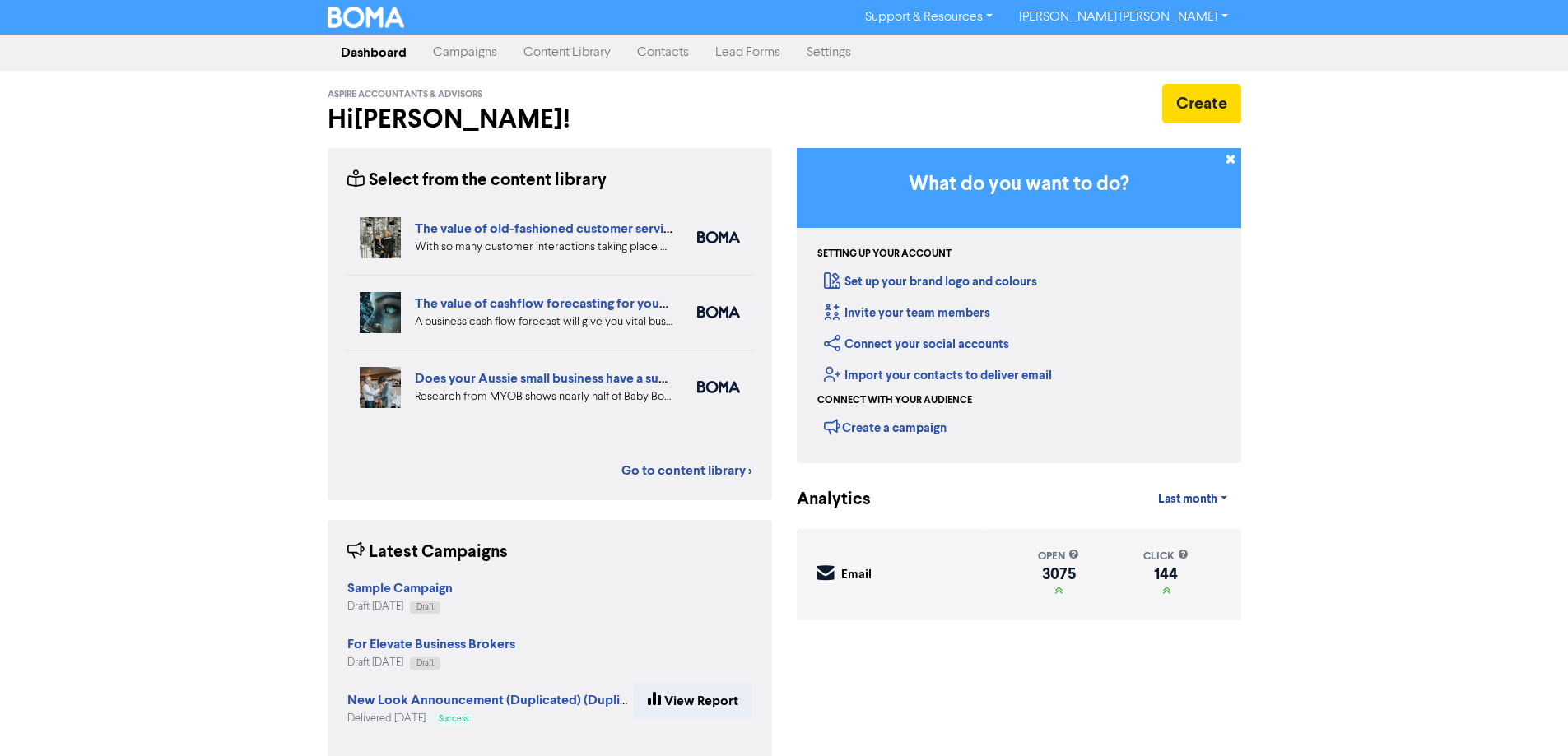
scroll to position [23, 0]
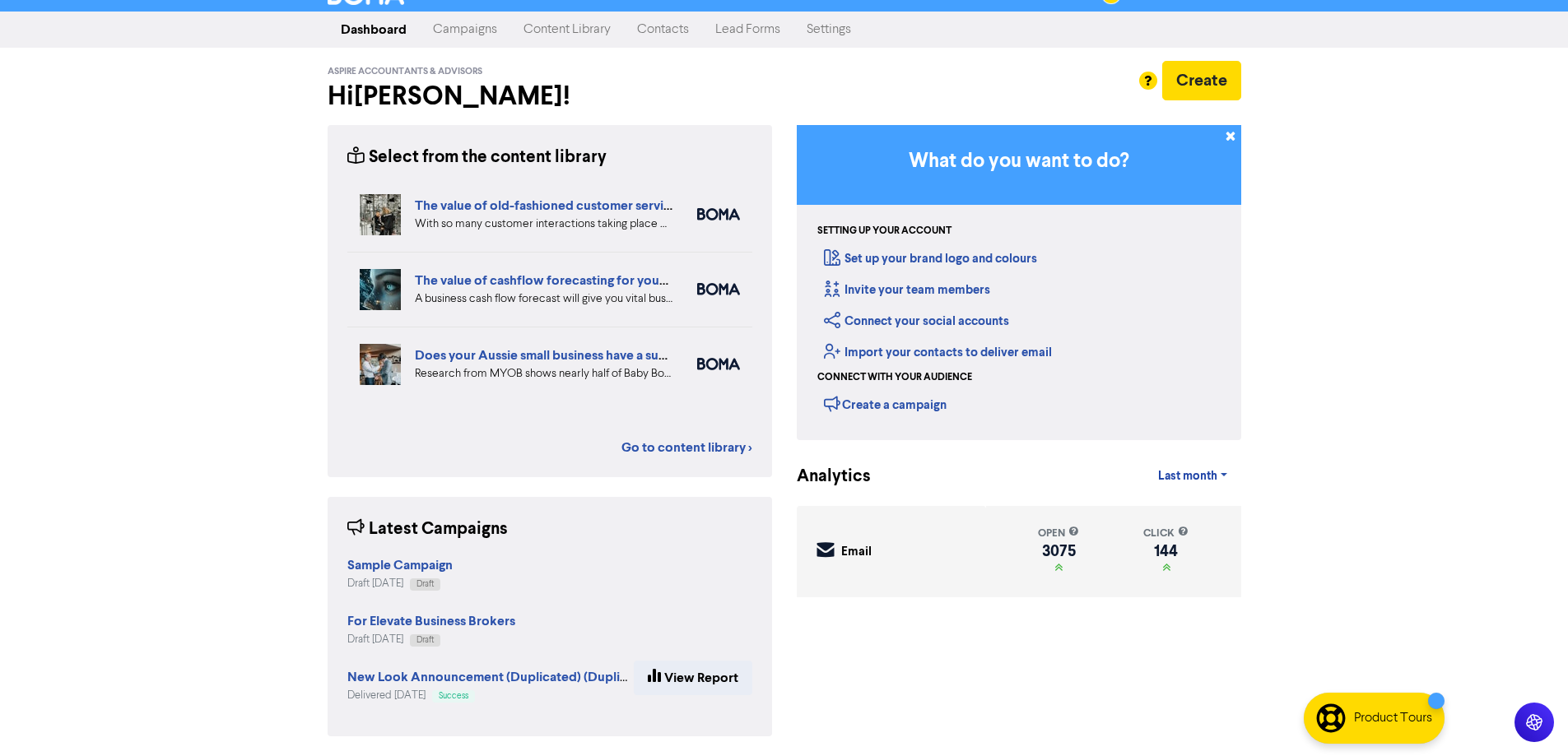
click at [460, 40] on link "Campaigns" at bounding box center [464, 30] width 90 height 33
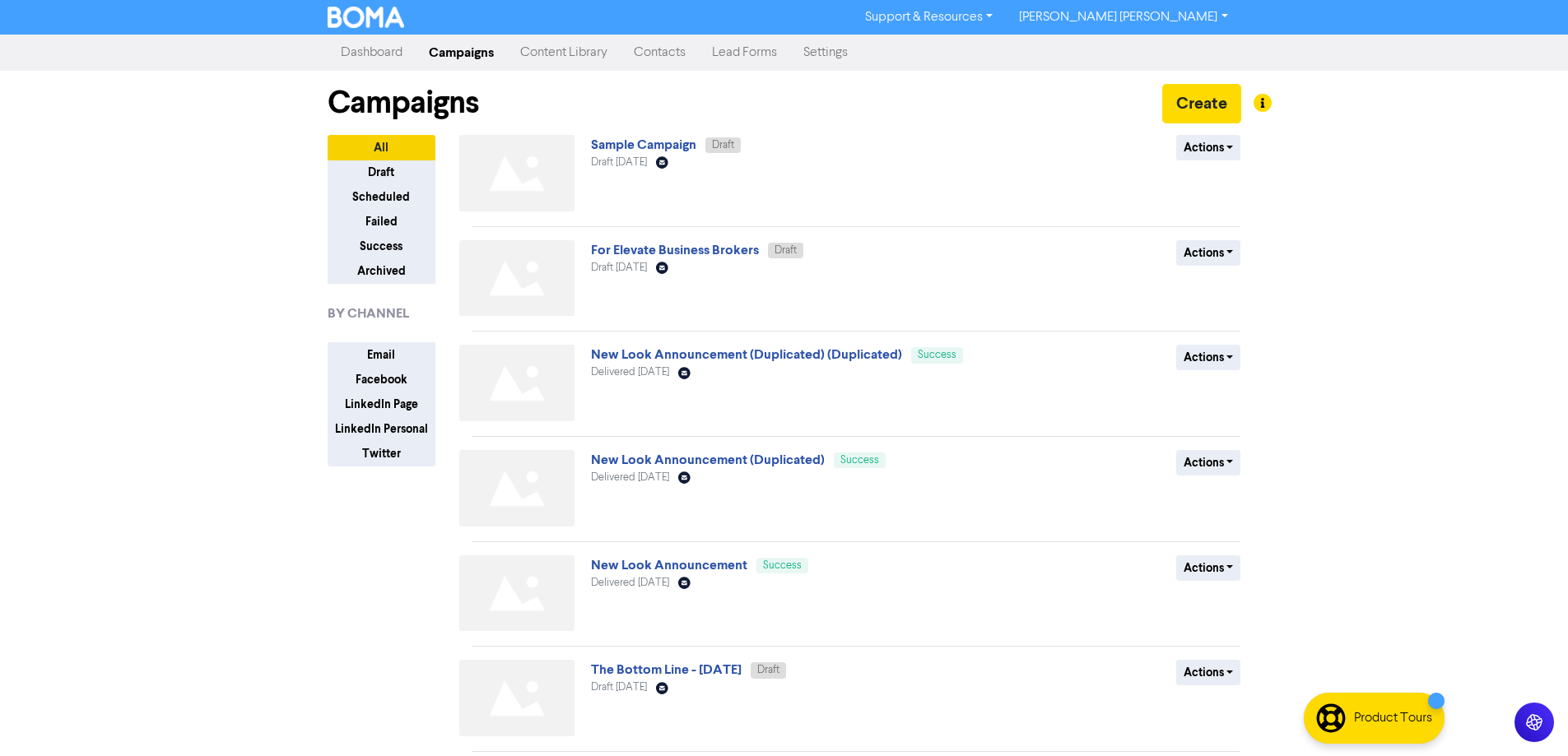
scroll to position [159, 0]
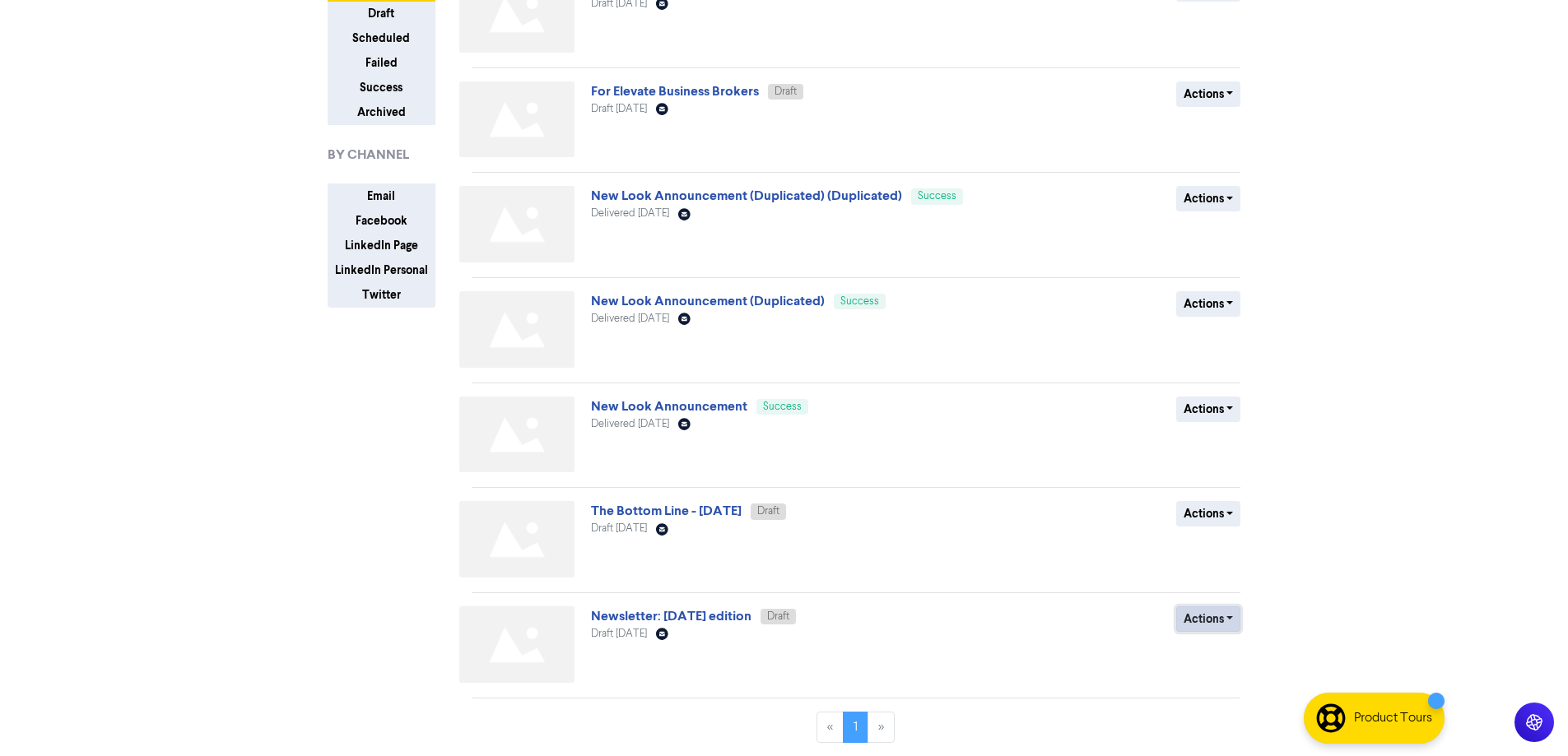
click at [1234, 626] on button "Actions" at bounding box center [1209, 618] width 65 height 25
click at [1214, 503] on button "Delete" at bounding box center [1242, 507] width 130 height 26
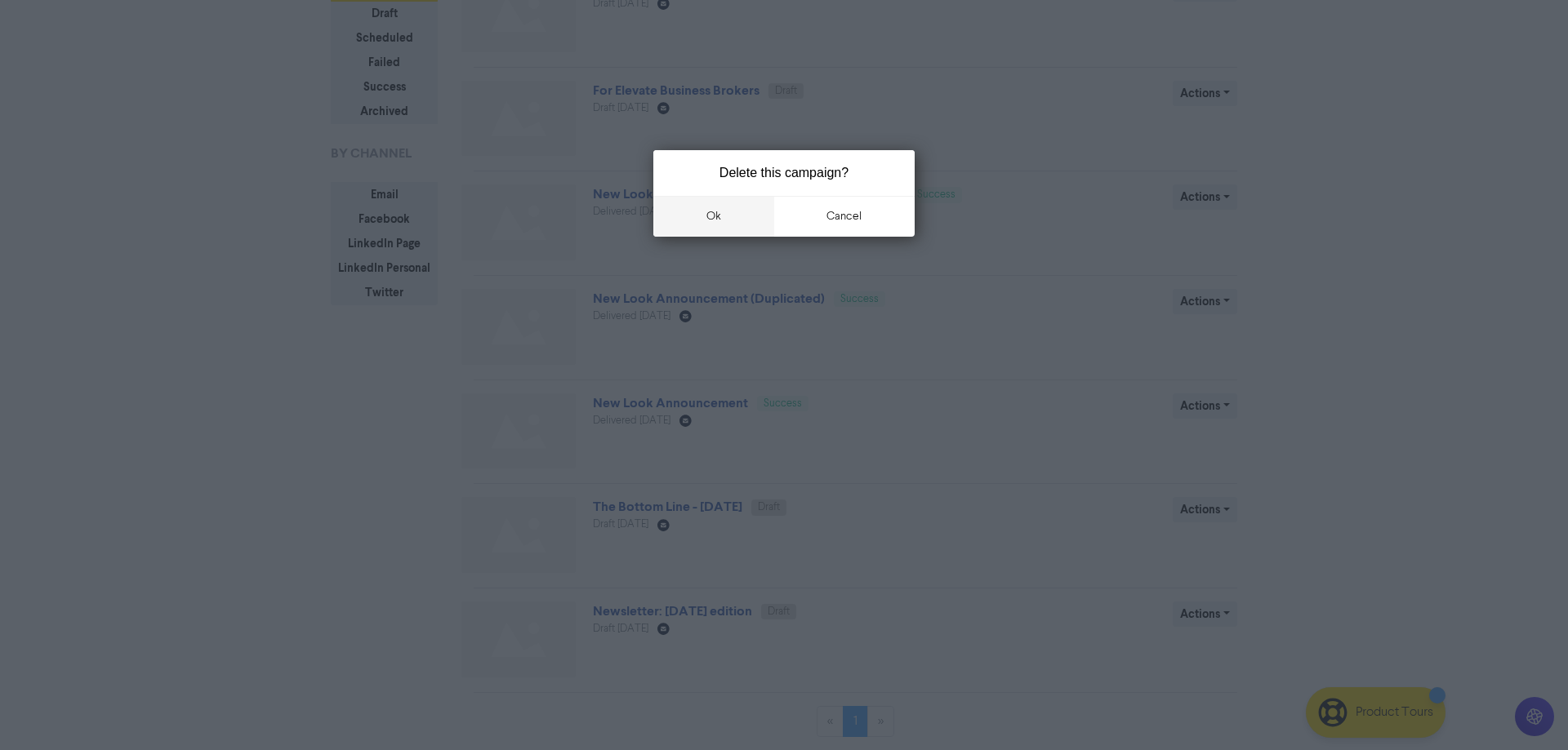
click at [708, 216] on button "ok" at bounding box center [713, 216] width 121 height 41
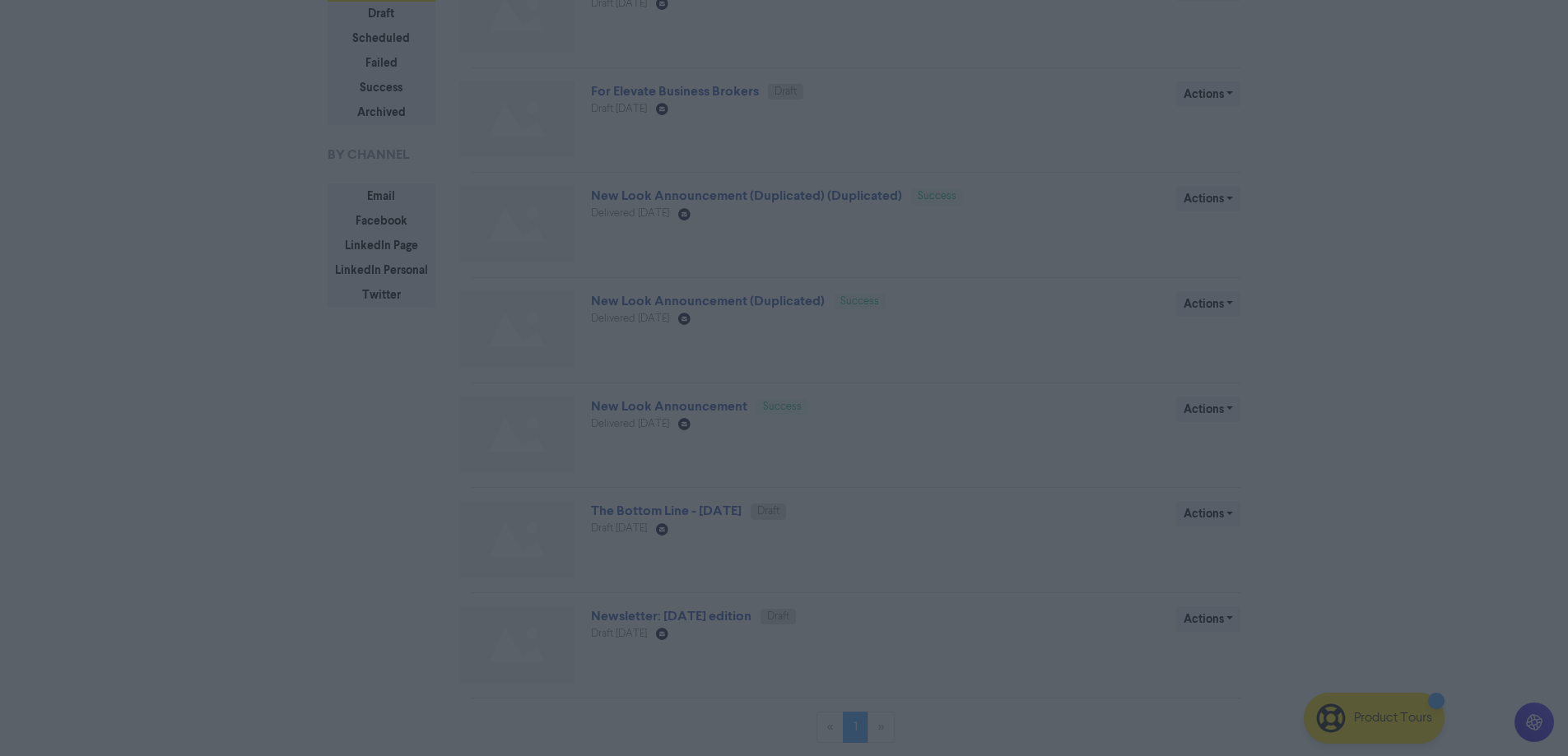
scroll to position [53, 0]
